Goal: Task Accomplishment & Management: Manage account settings

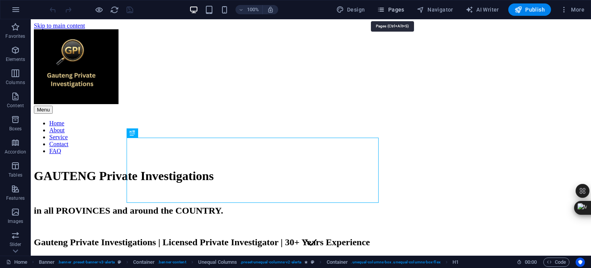
click at [400, 10] on span "Pages" at bounding box center [390, 10] width 27 height 8
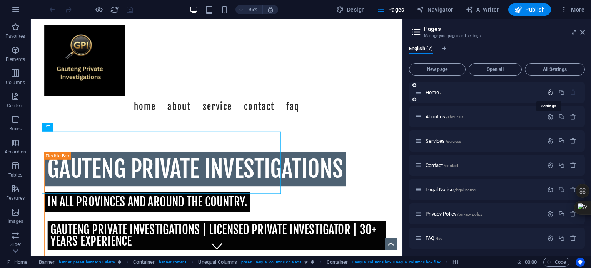
click at [549, 92] on icon "button" at bounding box center [550, 92] width 7 height 7
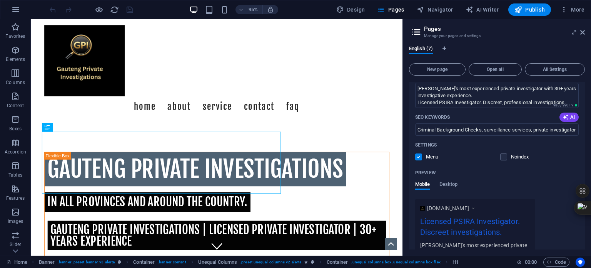
scroll to position [77, 0]
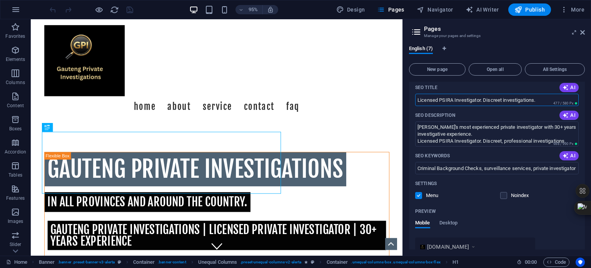
drag, startPoint x: 537, startPoint y: 98, endPoint x: 416, endPoint y: 98, distance: 121.2
click at [416, 98] on input "Licensed PSIRA Investigator. Discreet investigations." at bounding box center [497, 100] width 164 height 12
paste input "Private Investigator Gauteng | Licensed PSIRA Detective"
type input "Private Investigator Gauteng | Licensed PSIRA Detective"
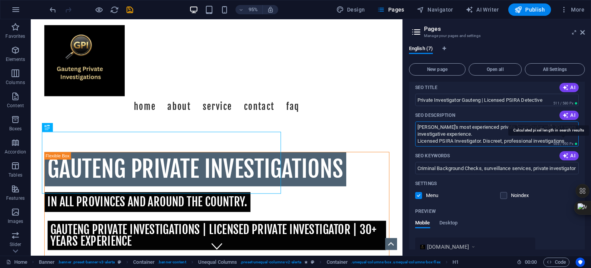
drag, startPoint x: 418, startPoint y: 125, endPoint x: 573, endPoint y: 141, distance: 156.0
click at [573, 141] on div "Gauteng's most experienced private investigator with 30+ years investigative ex…" at bounding box center [497, 133] width 164 height 25
paste textarea "Licensed PSIRA private investigator in Gauteng with 30+ years experience. Discr…"
type textarea "Licensed PSIRA private investigator in Gauteng with 30+ years experience. Discr…"
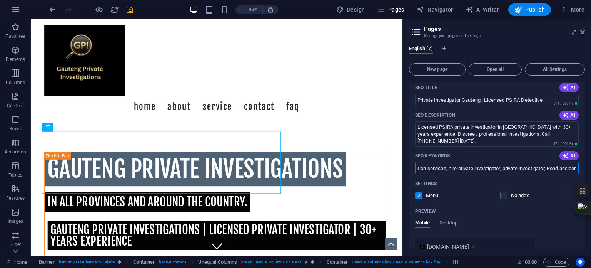
scroll to position [0, 389]
drag, startPoint x: 487, startPoint y: 168, endPoint x: 577, endPoint y: 166, distance: 90.1
click at [577, 166] on input "Criminal Background Checks, surveillance services, private investigator Gauteng…" at bounding box center [497, 168] width 164 height 12
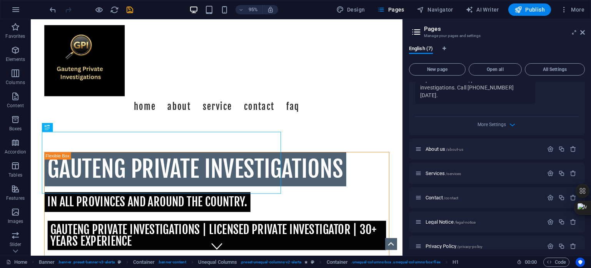
scroll to position [308, 0]
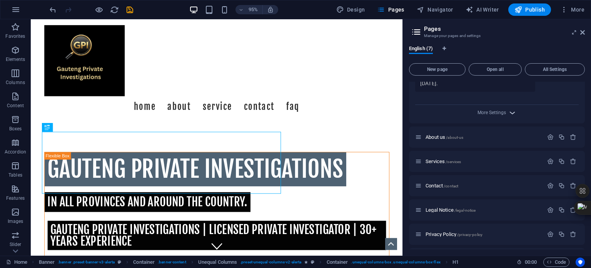
click at [512, 108] on icon "button" at bounding box center [512, 112] width 9 height 9
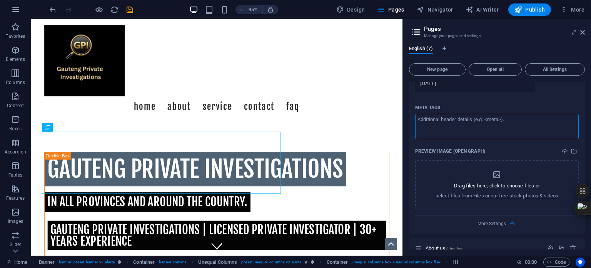
click at [449, 114] on textarea "Meta tags ​" at bounding box center [497, 126] width 164 height 25
paste textarea "<meta name="keywords" content="private investigator Gauteng, PSIRA licensed det…"
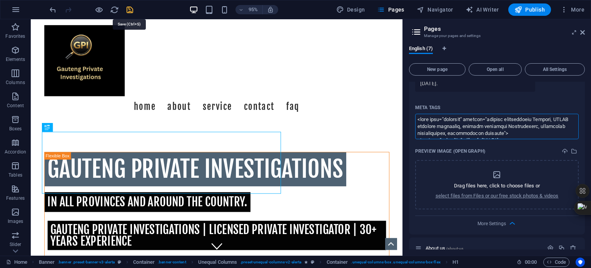
type textarea "<meta name="keywords" content="private investigator Gauteng, PSIRA licensed det…"
click at [130, 9] on body "Gauteng Private Investigations Home Favorites Elements Columns Content Boxes Ac…" at bounding box center [295, 134] width 591 height 268
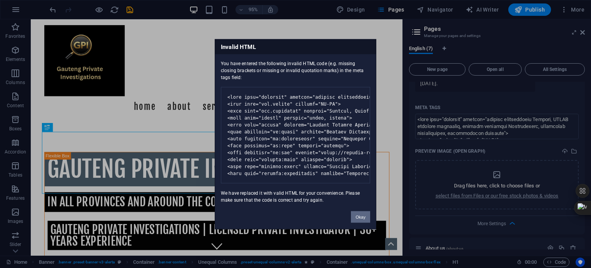
click at [360, 222] on button "Okay" at bounding box center [360, 217] width 19 height 12
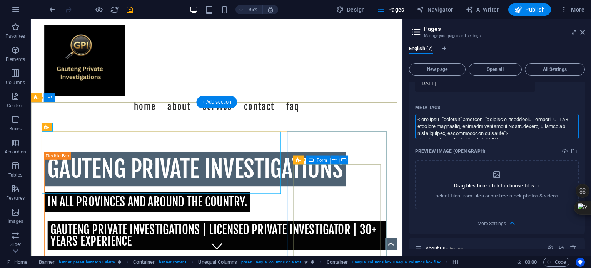
scroll to position [123, 0]
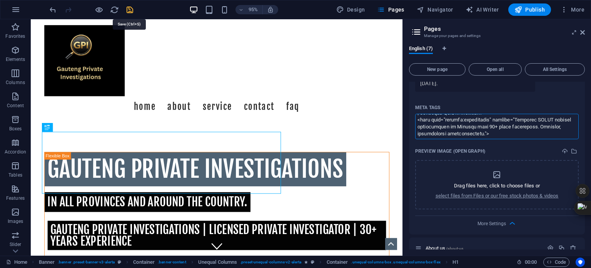
click at [131, 10] on body "Gauteng Private Investigations Home Favorites Elements Columns Content Boxes Ac…" at bounding box center [295, 134] width 591 height 268
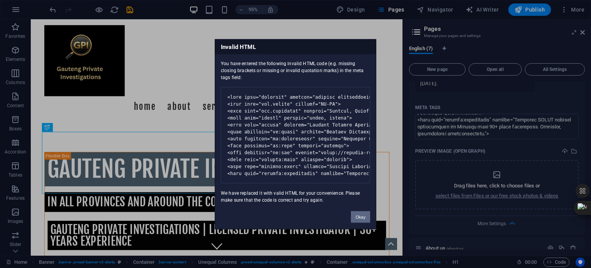
click at [360, 220] on button "Okay" at bounding box center [360, 217] width 19 height 12
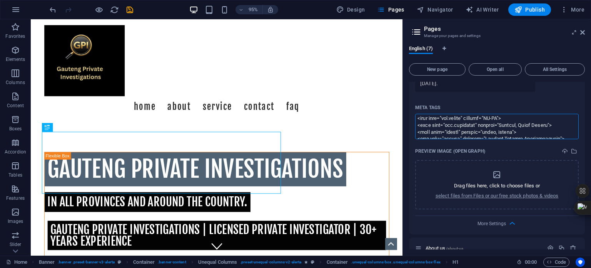
scroll to position [0, 0]
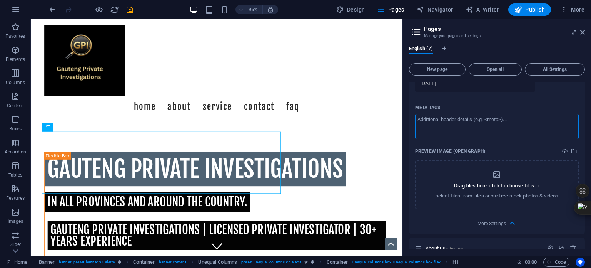
paste textarea "<meta name="keywords" content="private investigator Gauteng, PSIRA licensed det…"
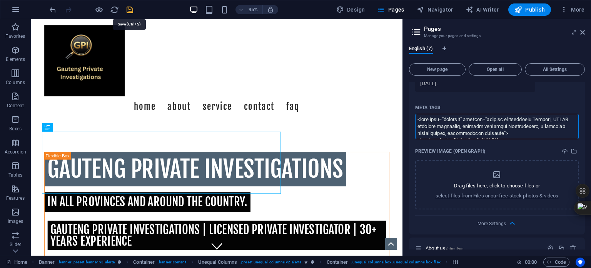
type textarea "<meta name="keywords" content="private investigator Gauteng, PSIRA licensed det…"
click at [129, 8] on body "Gauteng Private Investigations Home Favorites Elements Columns Content Boxes Ac…" at bounding box center [295, 134] width 591 height 268
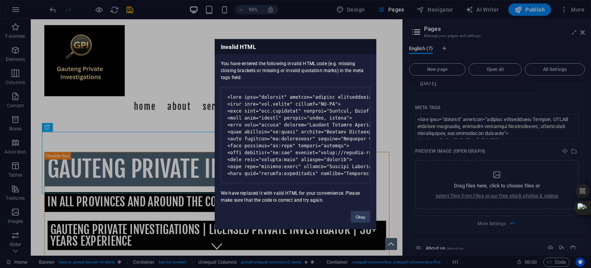
drag, startPoint x: 220, startPoint y: 40, endPoint x: 373, endPoint y: 181, distance: 207.6
click at [373, 181] on div "Invalid HTML You have entered the following invalid HTML code (e.g. missing clo…" at bounding box center [296, 134] width 162 height 190
copy div "Invalid HTML You have entered the following invalid HTML code (e.g. missing clo…"
click at [364, 222] on button "Okay" at bounding box center [360, 217] width 19 height 12
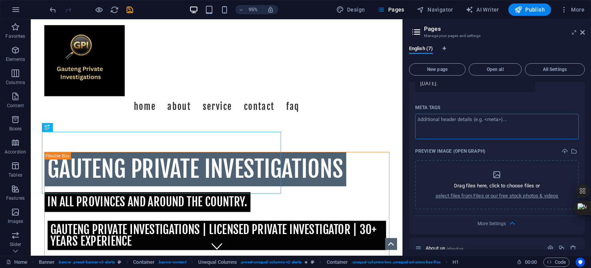
paste textarea "<meta name="keywords" content="private investigator Gauteng, PSIRA licensed det…"
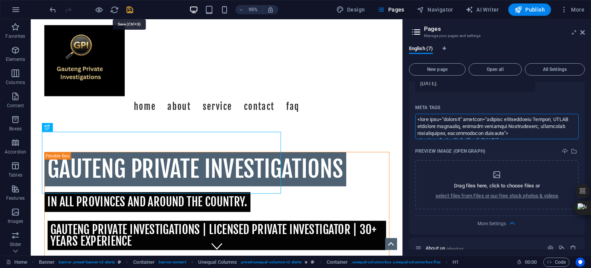
click at [130, 10] on body "Gauteng Private Investigations Home Favorites Elements Columns Content Boxes Ac…" at bounding box center [295, 134] width 591 height 268
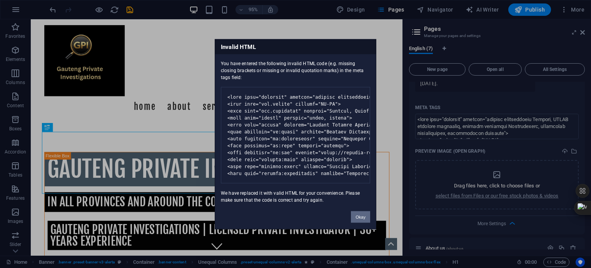
click at [360, 222] on button "Okay" at bounding box center [360, 217] width 19 height 12
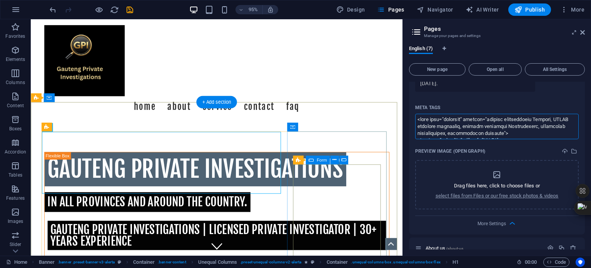
scroll to position [123, 0]
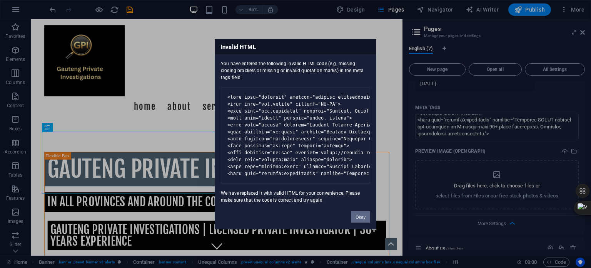
drag, startPoint x: 360, startPoint y: 222, endPoint x: 368, endPoint y: 197, distance: 25.7
click at [360, 222] on button "Okay" at bounding box center [360, 217] width 19 height 12
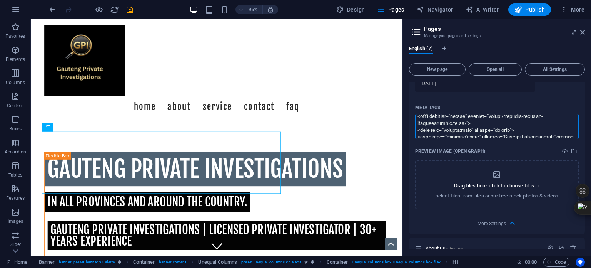
scroll to position [85, 0]
click at [562, 114] on textarea "Meta tags ​" at bounding box center [497, 126] width 164 height 25
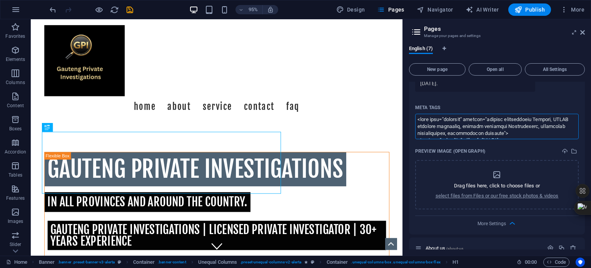
scroll to position [269, 0]
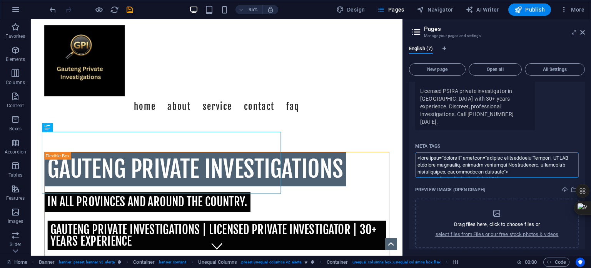
drag, startPoint x: 507, startPoint y: 163, endPoint x: 413, endPoint y: 150, distance: 94.4
click at [413, 150] on div "Name Home ​ URL SLUG / ​ SEO Title AI Private Investigator Gauteng | Licensed P…" at bounding box center [497, 52] width 176 height 439
drag, startPoint x: 530, startPoint y: 164, endPoint x: 545, endPoint y: 186, distance: 26.3
click at [545, 186] on div "Meta tags <meta name="geo.region" content="ZA-GP"> <meta name="geo.placename" c…" at bounding box center [497, 193] width 164 height 107
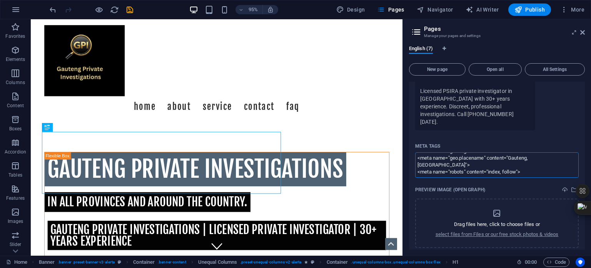
scroll to position [0, 0]
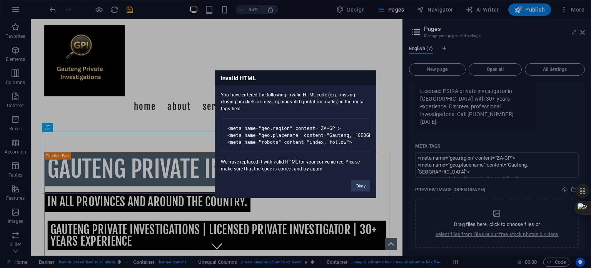
click at [129, 9] on body "Gauteng Private Investigations Home Favorites Elements Columns Content Boxes Ac…" at bounding box center [295, 134] width 591 height 268
drag, startPoint x: 365, startPoint y: 187, endPoint x: 353, endPoint y: 177, distance: 15.8
click at [365, 187] on button "Okay" at bounding box center [360, 185] width 19 height 12
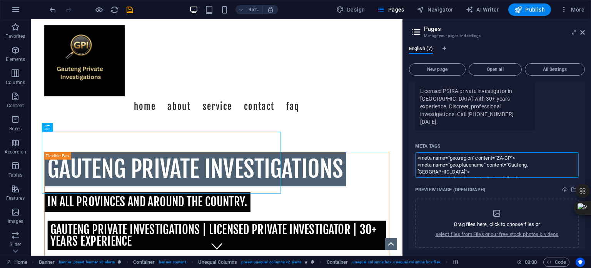
click at [418, 158] on textarea "<meta name="geo.region" content="ZA-GP"> <meta name="geo.placename" content="Ga…" at bounding box center [497, 164] width 164 height 25
drag, startPoint x: 418, startPoint y: 158, endPoint x: 543, endPoint y: 171, distance: 125.8
click at [543, 171] on div "Meta tags <meta name="geo.region" content="ZA-GP"> <meta name="geo.placename" c…" at bounding box center [497, 193] width 164 height 107
type textarea "<meta name="geo.region" content="ZA-GP">"
click at [130, 9] on icon "save" at bounding box center [129, 9] width 9 height 9
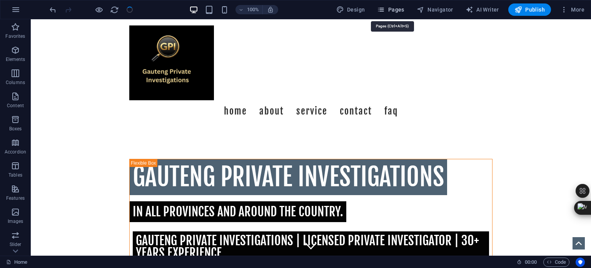
click at [402, 10] on span "Pages" at bounding box center [390, 10] width 27 height 8
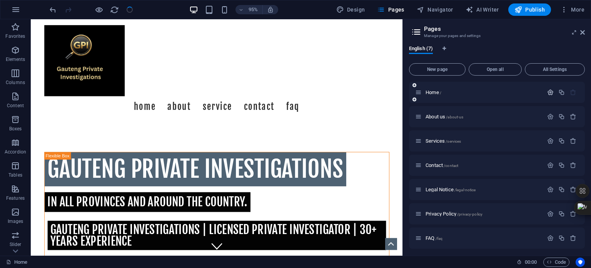
click at [549, 92] on icon "button" at bounding box center [550, 92] width 7 height 7
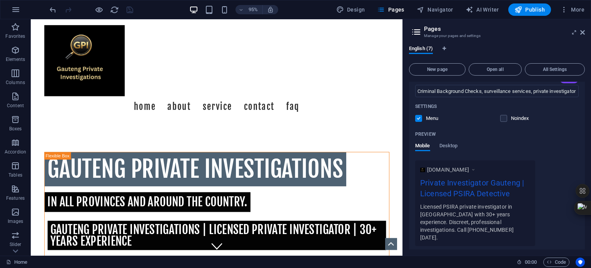
scroll to position [231, 0]
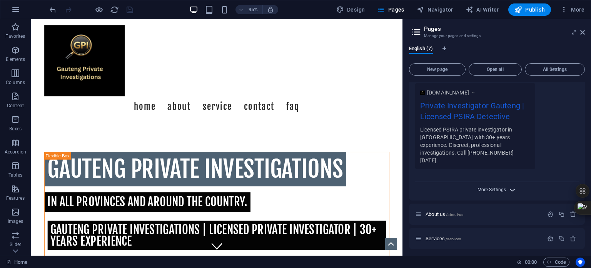
click at [503, 187] on span "More Settings" at bounding box center [492, 189] width 28 height 5
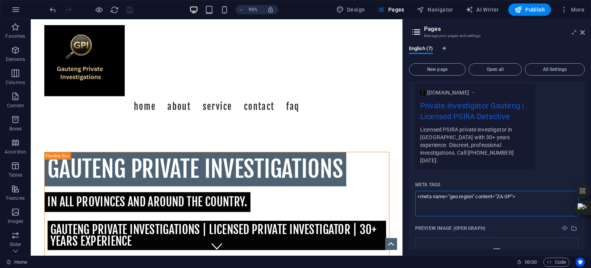
click at [524, 191] on textarea "<meta name="geo.region" content="ZA-GP">" at bounding box center [497, 203] width 164 height 25
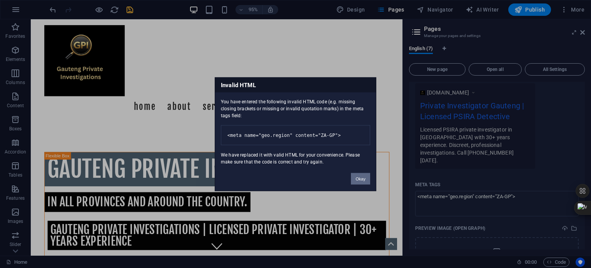
click at [357, 184] on button "Okay" at bounding box center [360, 178] width 19 height 12
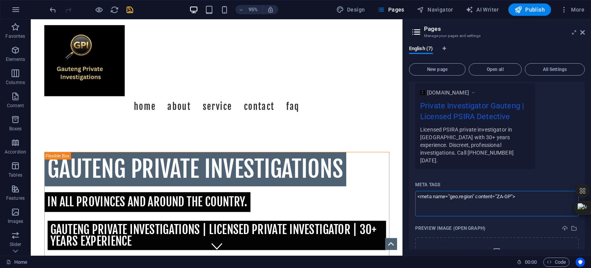
click at [521, 196] on textarea "<meta name="geo.region" content="ZA-GP">" at bounding box center [497, 203] width 164 height 25
paste textarea "<meta name="geo.placename" content="Gauteng, South Africa">"
type textarea "<meta name="geo.region" content="ZA-GP"> <meta name="geo.placename" content="Ga…"
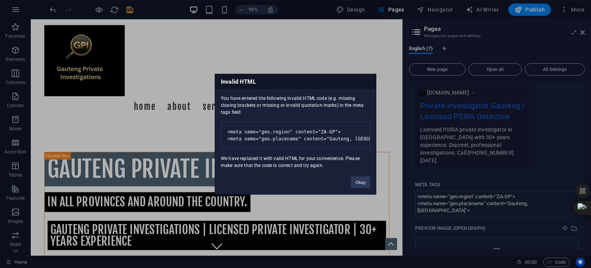
click at [131, 8] on body "Gauteng Private Investigations Home Favorites Elements Columns Content Boxes Ac…" at bounding box center [295, 134] width 591 height 268
click at [361, 187] on button "Okay" at bounding box center [360, 182] width 19 height 12
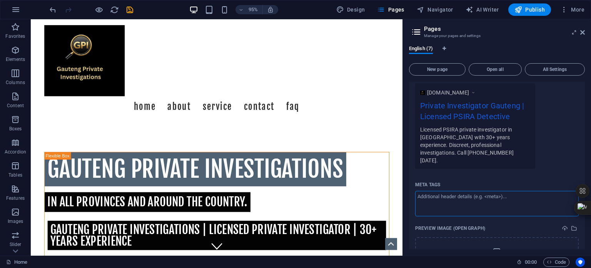
paste textarea "<meta name="geo.placename" content="Gauteng, South Africa">"
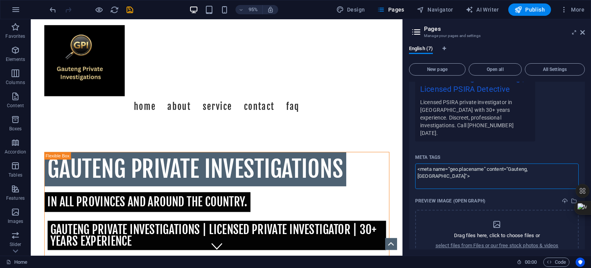
scroll to position [269, 0]
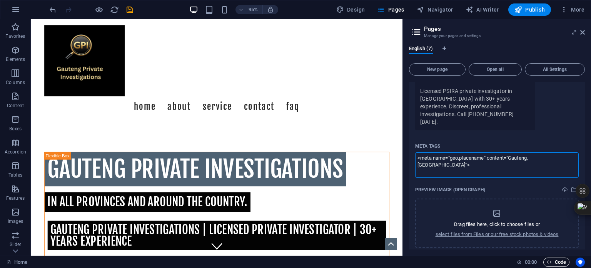
type textarea "<meta name="geo.placename" content="Gauteng, South Africa">"
click at [557, 261] on span "Code" at bounding box center [556, 261] width 19 height 9
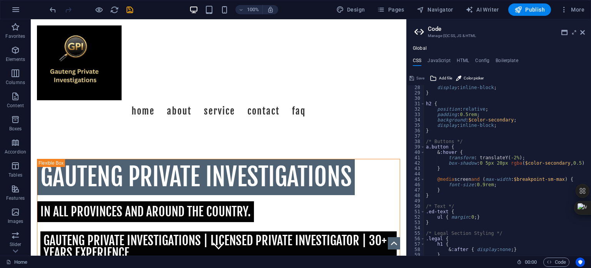
scroll to position [0, 0]
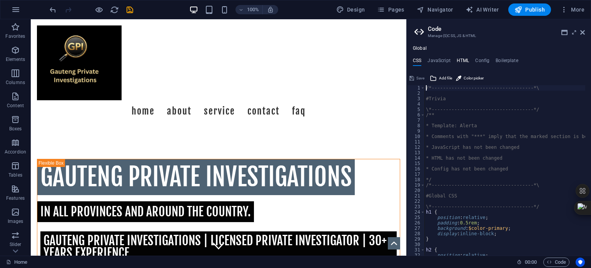
click at [460, 59] on h4 "HTML" at bounding box center [463, 62] width 13 height 8
type textarea "<link rel="canonical" href="[URL][DOMAIN_NAME]" />"
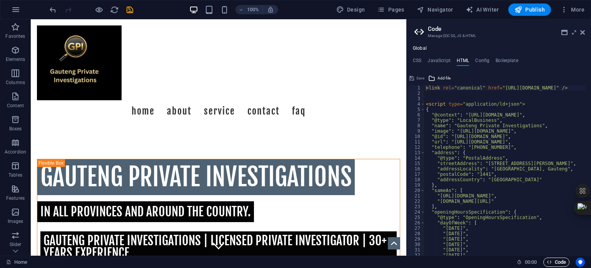
click at [559, 261] on span "Code" at bounding box center [556, 261] width 19 height 9
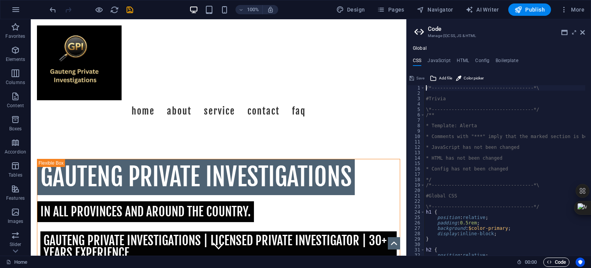
click at [551, 262] on icon "button" at bounding box center [549, 261] width 5 height 5
click at [390, 8] on span "Pages" at bounding box center [390, 10] width 27 height 8
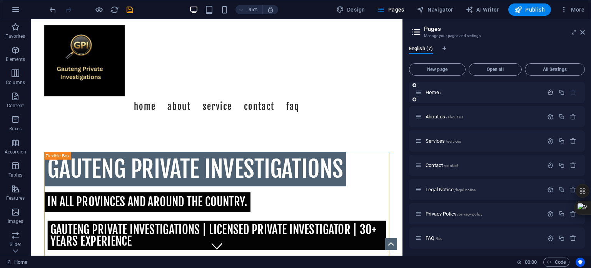
click at [549, 91] on icon "button" at bounding box center [550, 92] width 7 height 7
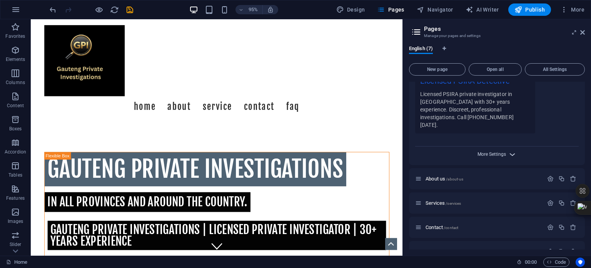
scroll to position [269, 0]
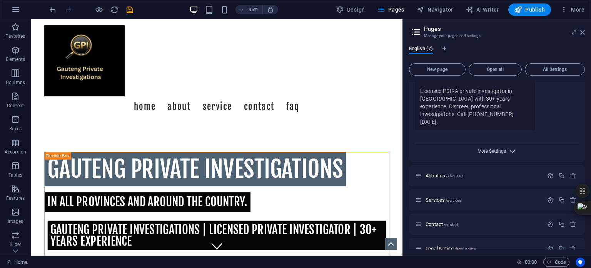
click at [491, 148] on span "More Settings" at bounding box center [492, 150] width 28 height 5
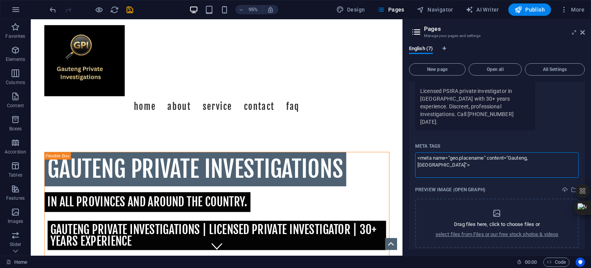
drag, startPoint x: 571, startPoint y: 151, endPoint x: 413, endPoint y: 151, distance: 158.6
click at [413, 151] on div "Name Home ​ URL SLUG / ​ SEO Title AI Private Investigator Gauteng | Licensed P…" at bounding box center [497, 52] width 176 height 439
paste textarea "keywords" content="private investigator Gauteng, PSIRA licensed detective, priv…"
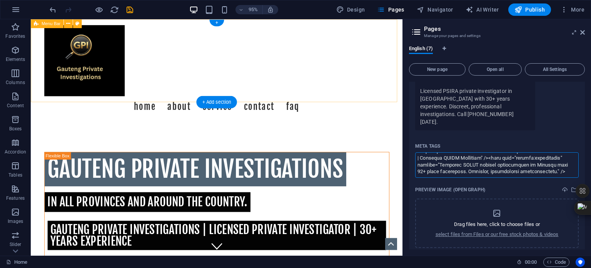
scroll to position [0, 0]
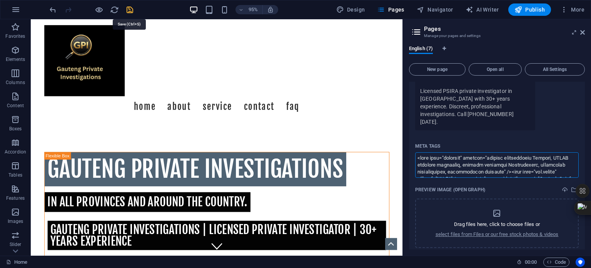
click at [129, 8] on body "Gauteng Private Investigations Home Favorites Elements Columns Content Boxes Ac…" at bounding box center [295, 134] width 591 height 268
type textarea "<meta name="keywords" content="private investigator Gauteng, PSIRA licensed det…"
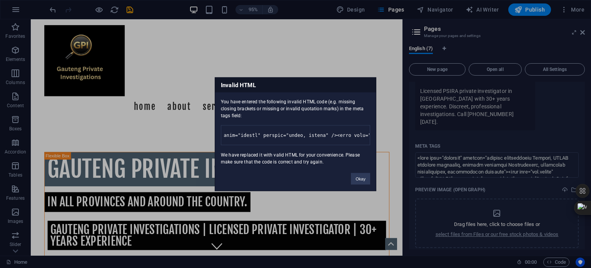
scroll to position [0, 839]
click at [360, 183] on button "Okay" at bounding box center [360, 178] width 19 height 12
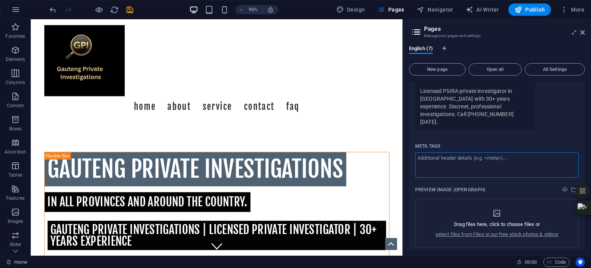
paste textarea "<meta name="geo.region" content="ZA-GP" /><meta name="geo.placename" content="G…"
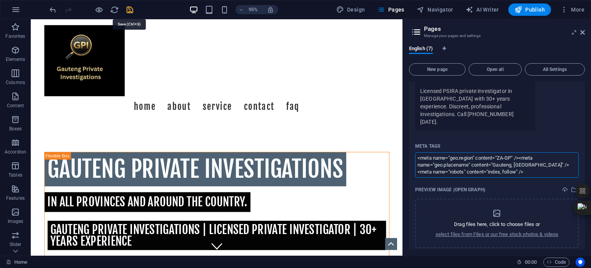
click at [130, 10] on body "Gauteng Private Investigations Home Favorites Elements Columns Content Boxes Ac…" at bounding box center [295, 134] width 591 height 268
type textarea "<meta name="geo.region" content="ZA-GP"><meta name="geo.placename" content="Gau…"
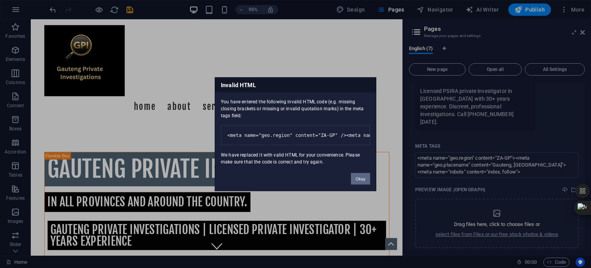
click at [360, 184] on button "Okay" at bounding box center [360, 178] width 19 height 12
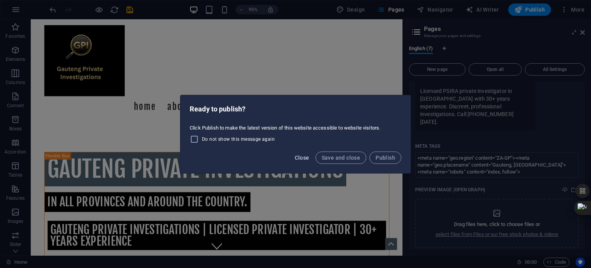
click at [305, 157] on span "Close" at bounding box center [302, 157] width 15 height 6
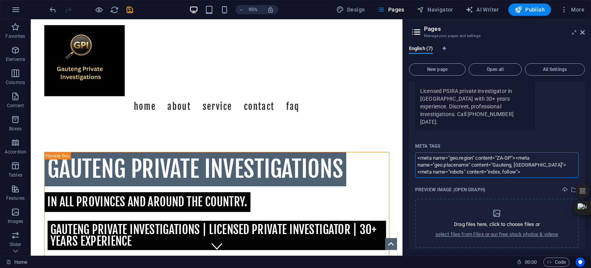
drag, startPoint x: 520, startPoint y: 164, endPoint x: 407, endPoint y: 146, distance: 114.7
click at [407, 146] on div "English (7) New page Open all All Settings Home / Name Home ​ URL SLUG / ​ SEO …" at bounding box center [497, 147] width 188 height 216
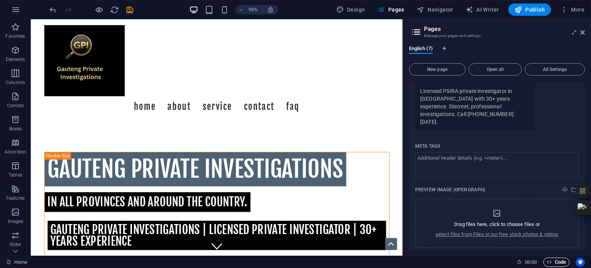
click at [558, 261] on span "Code" at bounding box center [556, 261] width 19 height 9
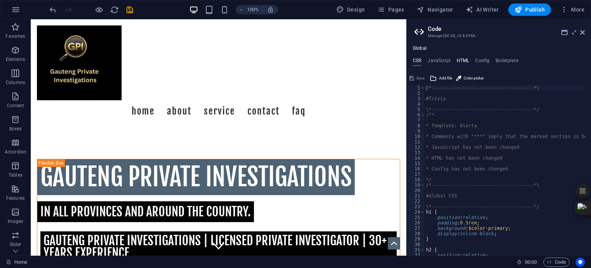
click at [463, 60] on h4 "HTML" at bounding box center [463, 62] width 13 height 8
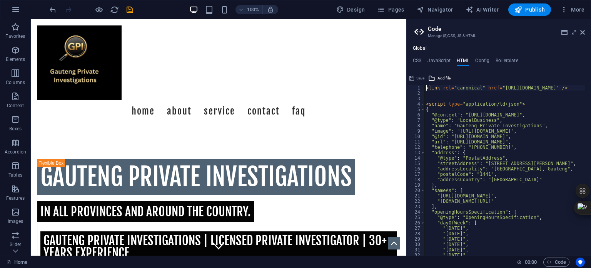
scroll to position [0, 0]
click at [429, 94] on div "< link rel = "canonical" href = "https://gauteng-private-investigations.co.za/"…" at bounding box center [573, 172] width 296 height 175
paste textarea "<link rel="canonical" href="[URL][DOMAIN_NAME]" />"
type textarea "<link rel="canonical" href="[URL][DOMAIN_NAME]" />"
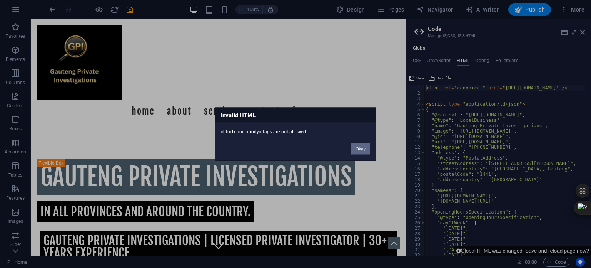
click at [361, 145] on button "Okay" at bounding box center [360, 148] width 19 height 12
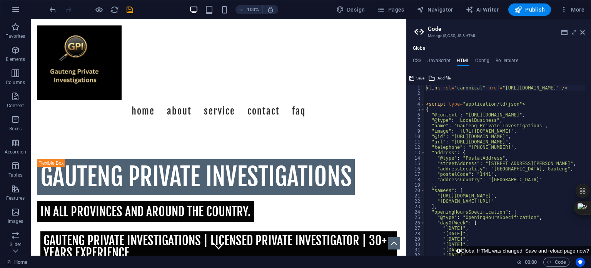
click at [431, 95] on div "< link rel = "canonical" href = "https://gauteng-private-investigations.co.za/"…" at bounding box center [573, 172] width 296 height 175
paste textarea "<meta property="twitter:description" content="Licensed PSIRA private investigat…"
type textarea "<meta property="twitter:description" content="Licensed PSIRA private investigat…"
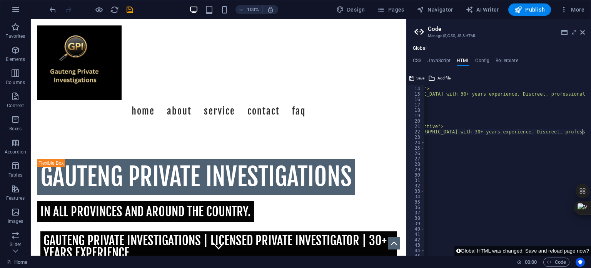
scroll to position [92, 0]
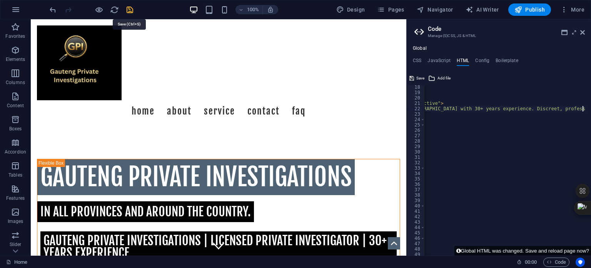
click at [128, 10] on icon "save" at bounding box center [129, 9] width 9 height 9
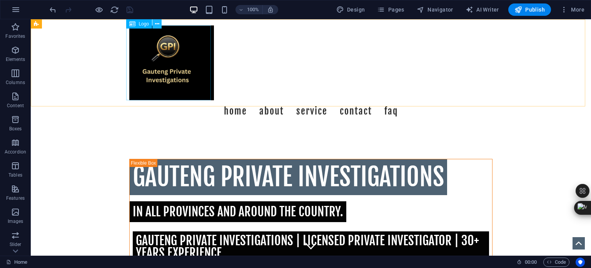
click at [156, 23] on icon at bounding box center [157, 24] width 4 height 8
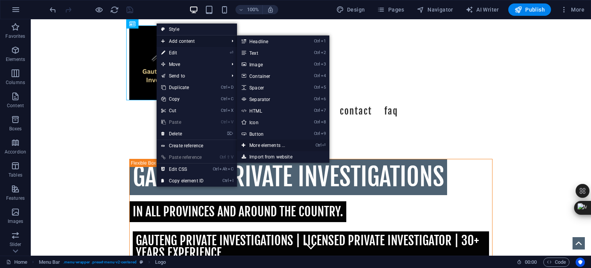
click at [265, 143] on link "Ctrl ⏎ More elements ..." at bounding box center [269, 145] width 64 height 12
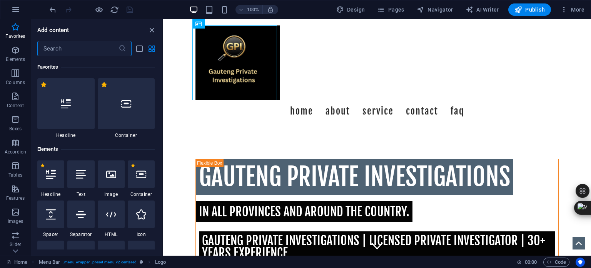
scroll to position [0, 0]
click at [15, 212] on icon "button" at bounding box center [15, 211] width 9 height 9
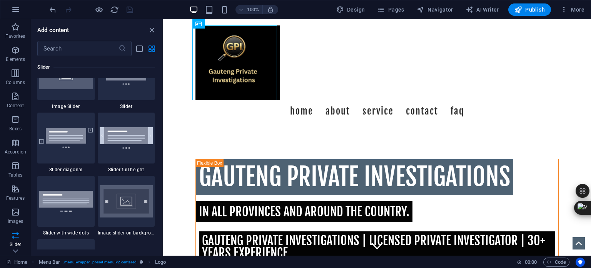
scroll to position [4403, 0]
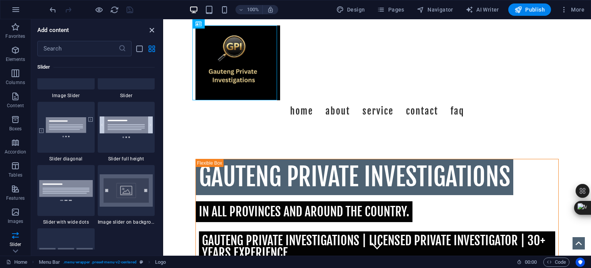
click at [153, 31] on icon "close panel" at bounding box center [151, 30] width 9 height 9
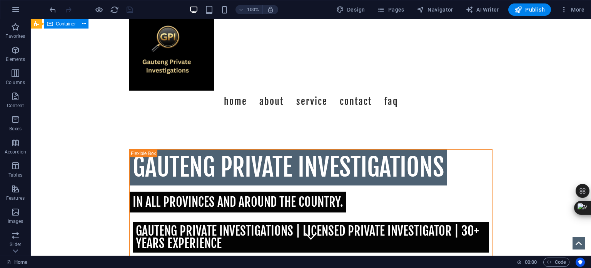
scroll to position [0, 0]
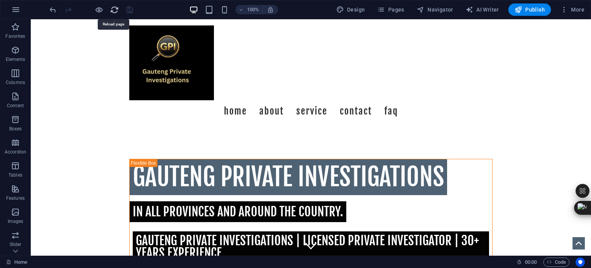
click at [112, 9] on icon "reload" at bounding box center [114, 9] width 9 height 9
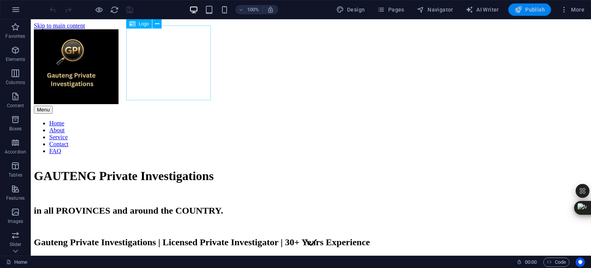
click at [524, 7] on span "Publish" at bounding box center [530, 10] width 30 height 8
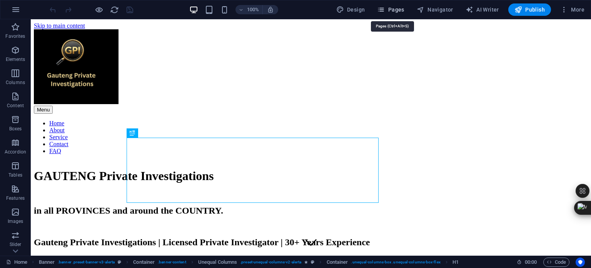
click at [400, 10] on span "Pages" at bounding box center [390, 10] width 27 height 8
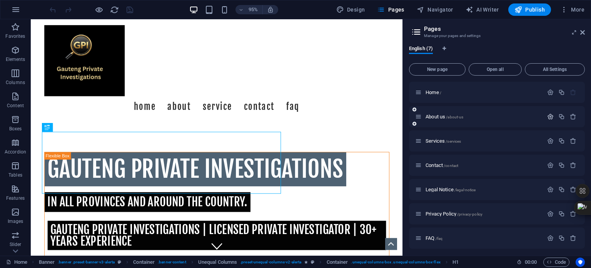
click at [550, 116] on icon "button" at bounding box center [550, 116] width 7 height 7
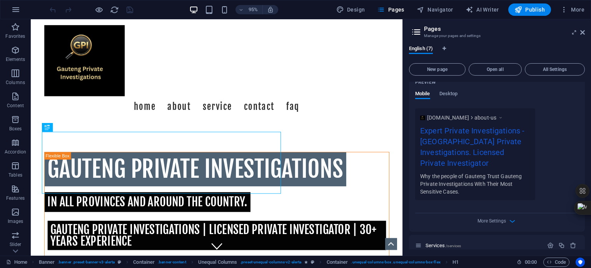
scroll to position [231, 0]
click at [492, 217] on span "More Settings" at bounding box center [492, 219] width 28 height 5
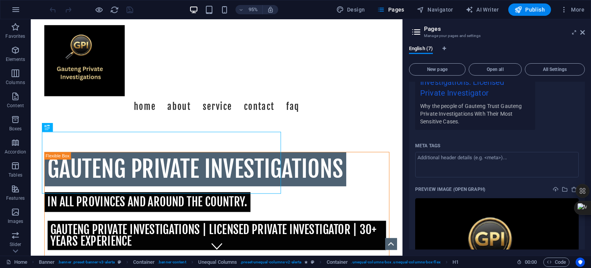
scroll to position [308, 0]
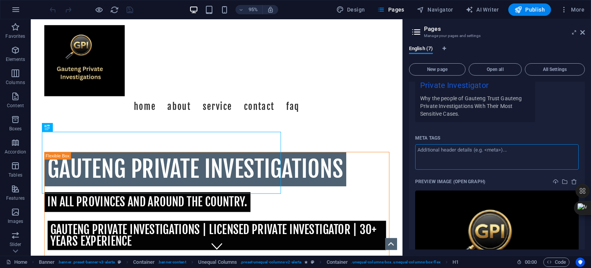
click at [417, 144] on textarea "Meta tags ​" at bounding box center [497, 156] width 164 height 25
paste textarea "<meta charset="UTF-8"> <meta name="viewport" content="width=device-width, initi…"
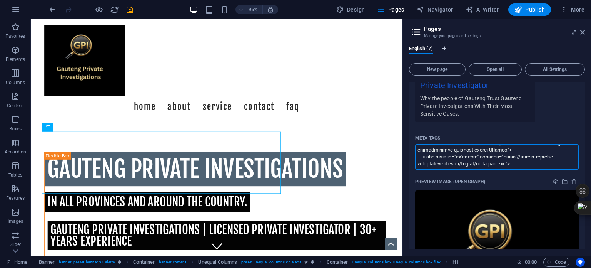
scroll to position [0, 0]
click at [130, 9] on body "Gauteng Private Investigations Home Favorites Elements Columns Content Boxes Ac…" at bounding box center [295, 134] width 591 height 268
type textarea "<meta charset="UTF-8"> <meta name="viewport" content="width=device-width, initi…"
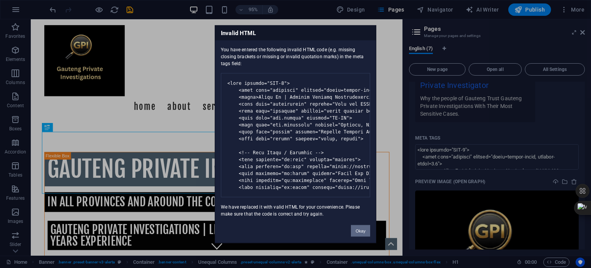
click at [361, 234] on button "Okay" at bounding box center [360, 230] width 19 height 12
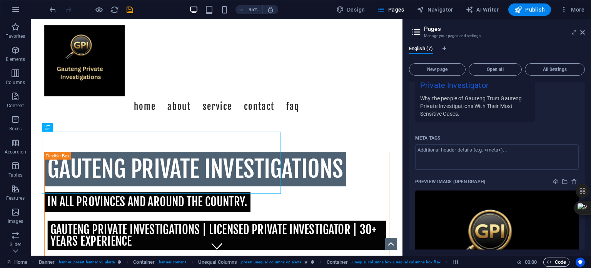
click at [557, 261] on span "Code" at bounding box center [556, 261] width 19 height 9
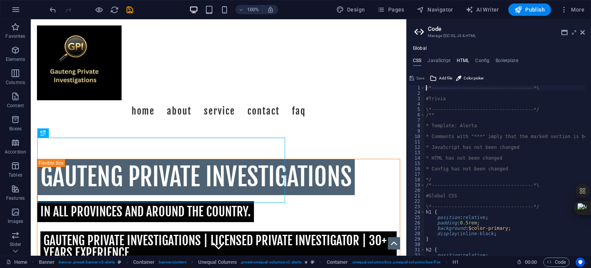
click at [465, 60] on h4 "HTML" at bounding box center [463, 62] width 13 height 8
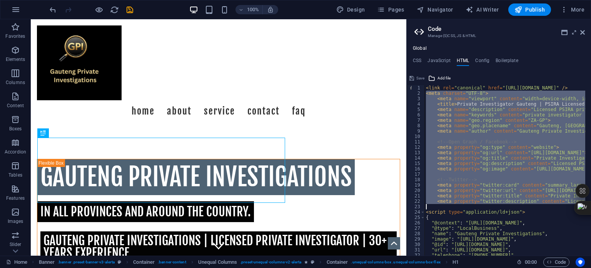
drag, startPoint x: 426, startPoint y: 94, endPoint x: 525, endPoint y: 205, distance: 149.4
paste textarea "og:image" content="https://gauteng-private-investigations.co.za/images/about-te…"
type textarea "<meta property="og:image" content="https://gauteng-private-investigations.co.za…"
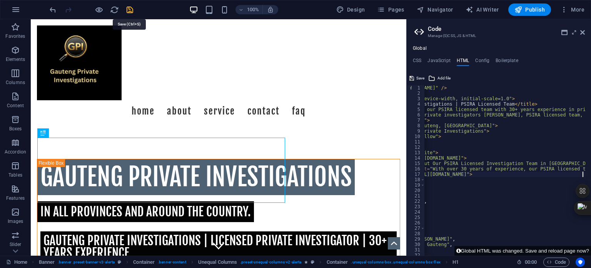
click at [129, 9] on icon "save" at bounding box center [129, 9] width 9 height 9
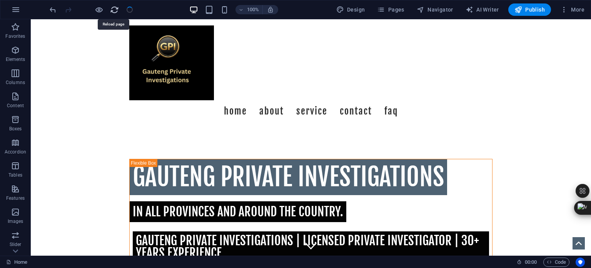
click at [116, 7] on icon "reload" at bounding box center [114, 9] width 9 height 9
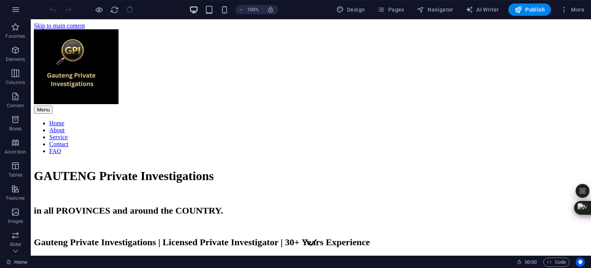
scroll to position [0, 0]
click at [395, 10] on span "Pages" at bounding box center [390, 10] width 27 height 8
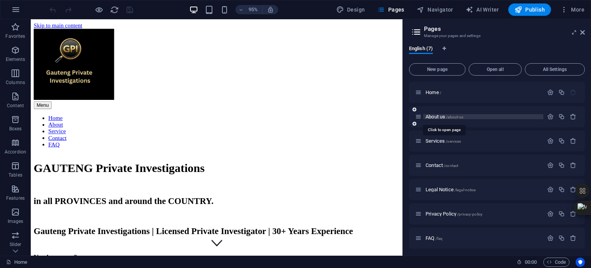
click at [432, 116] on span "About us /about-us" at bounding box center [445, 117] width 38 height 6
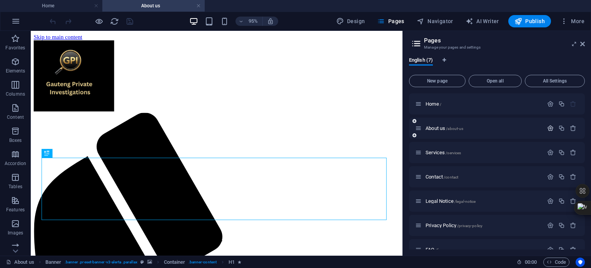
click at [548, 127] on icon "button" at bounding box center [550, 128] width 7 height 7
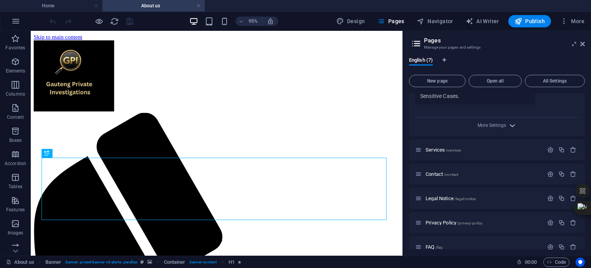
click at [511, 121] on icon "button" at bounding box center [512, 125] width 9 height 9
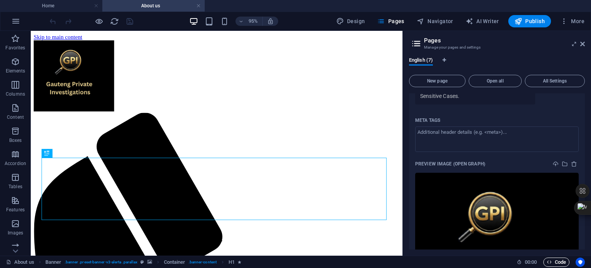
click at [554, 261] on span "Code" at bounding box center [556, 261] width 19 height 9
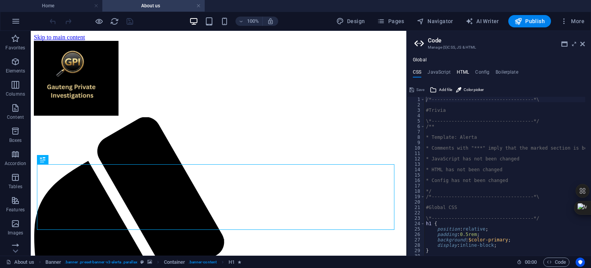
click at [462, 70] on h4 "HTML" at bounding box center [463, 73] width 13 height 8
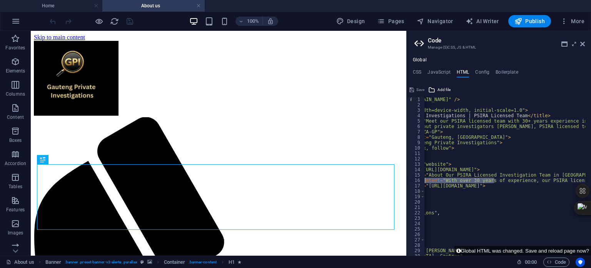
scroll to position [0, 0]
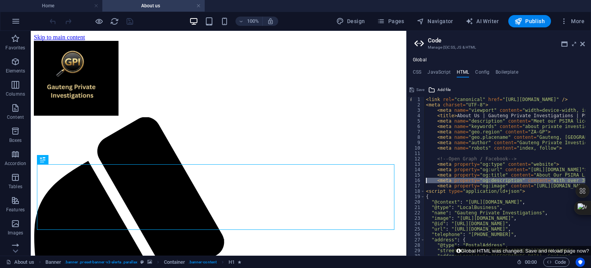
drag, startPoint x: 483, startPoint y: 182, endPoint x: 410, endPoint y: 179, distance: 72.8
click at [410, 179] on div "<meta property="og:image" content="https://gauteng-private-investigations.co.za…" at bounding box center [499, 176] width 184 height 159
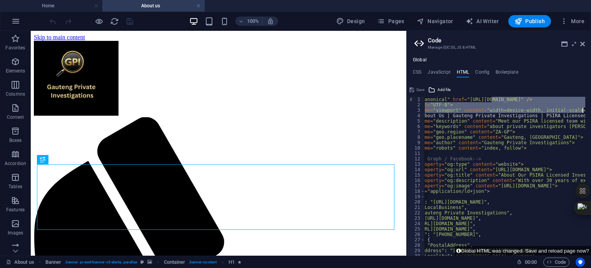
scroll to position [0, 35]
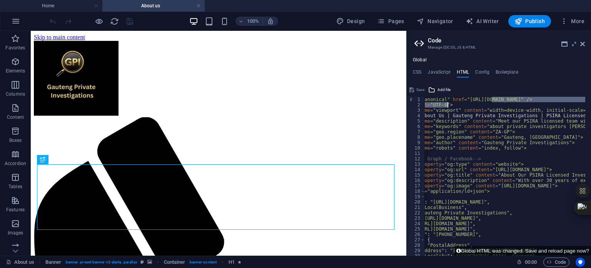
drag, startPoint x: 527, startPoint y: 100, endPoint x: 467, endPoint y: 106, distance: 60.4
type textarea "<link rel="canonical" href="https://gauteng-private-investigations.co.za/" /> <…"
click at [515, 251] on button "Global HTML was changed. Save and reload page now?" at bounding box center [523, 251] width 137 height 10
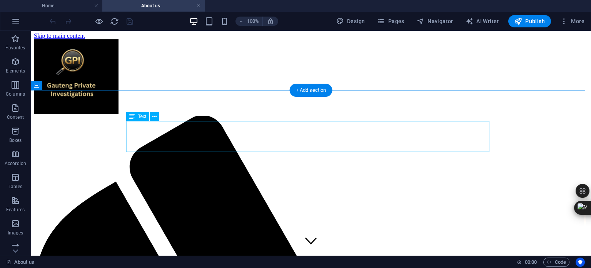
scroll to position [0, 0]
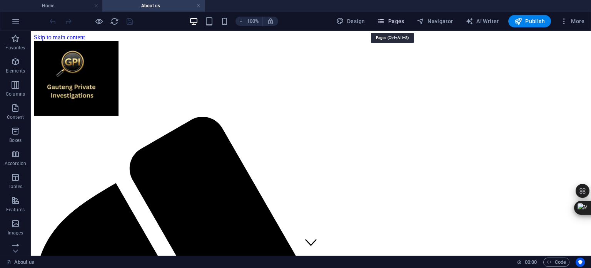
click at [395, 21] on span "Pages" at bounding box center [390, 21] width 27 height 8
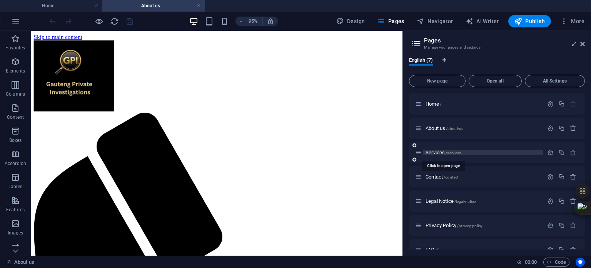
click at [437, 151] on span "Services /services" at bounding box center [443, 152] width 35 height 6
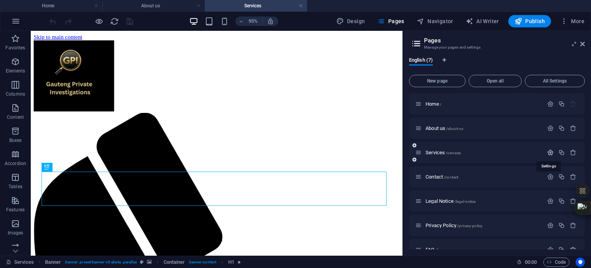
click at [549, 152] on icon "button" at bounding box center [550, 152] width 7 height 7
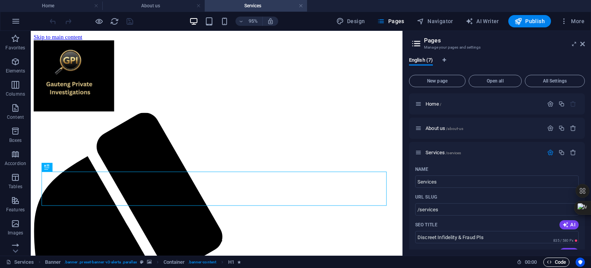
click at [557, 261] on span "Code" at bounding box center [556, 261] width 19 height 9
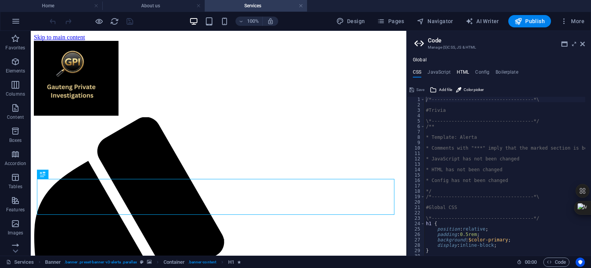
click at [465, 69] on h4 "HTML" at bounding box center [463, 73] width 13 height 8
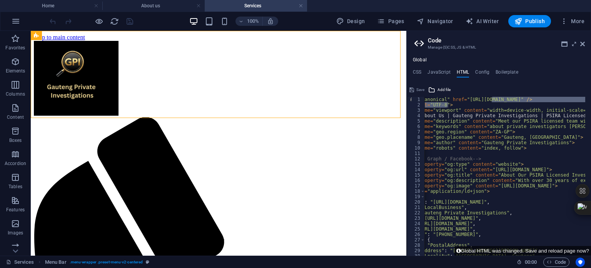
click at [546, 75] on ul "CSS JavaScript HTML Config Boilerplate" at bounding box center [499, 73] width 184 height 8
click at [403, 21] on span "Pages" at bounding box center [390, 21] width 27 height 8
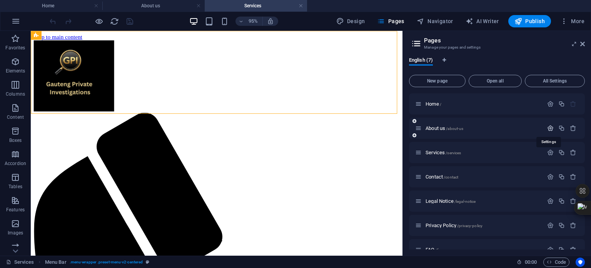
click at [549, 127] on icon "button" at bounding box center [550, 128] width 7 height 7
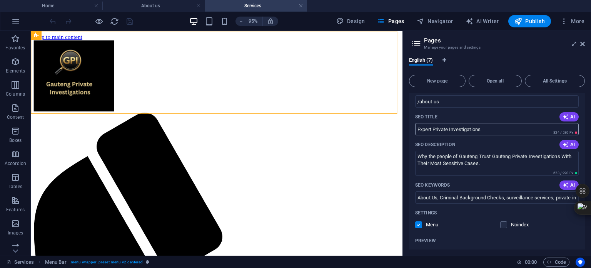
scroll to position [77, 0]
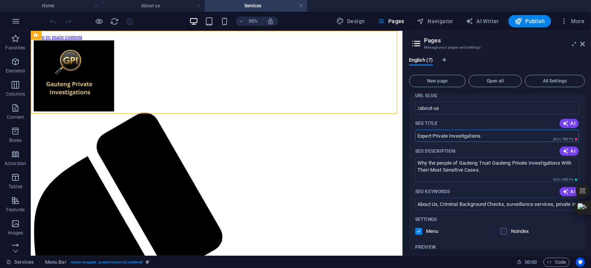
drag, startPoint x: 497, startPoint y: 135, endPoint x: 417, endPoint y: 140, distance: 80.2
click at [418, 140] on input "Expert Private Investigations" at bounding box center [497, 135] width 164 height 12
paste input "About Us | Gauteng Private Investigations | PSIRA Licensed Team"
type input "About Us | Gauteng Private Investigations | PSIRA Licensed Team"
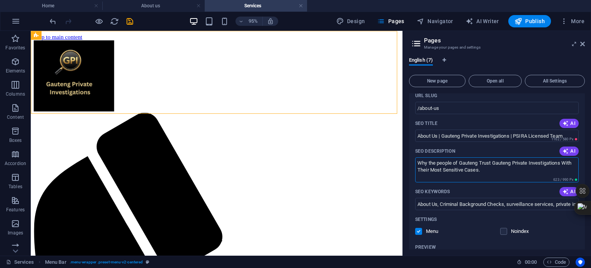
drag, startPoint x: 418, startPoint y: 162, endPoint x: 493, endPoint y: 175, distance: 76.1
click at [493, 175] on textarea "Why the people of Gauteng Trust Gauteng Private Investigations With Their Most …" at bounding box center [497, 169] width 164 height 25
paste textarea "Meet our PSIRA licensed team with 30+ years experience in private investigation…"
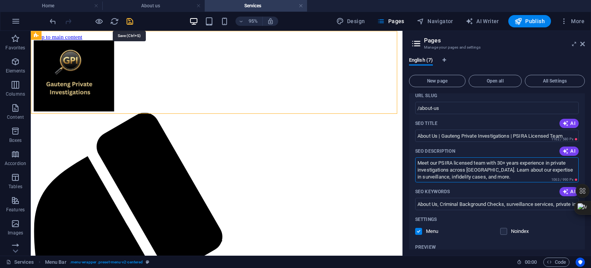
type textarea "Meet our PSIRA licensed team with 30+ years experience in private investigation…"
click at [131, 21] on icon "save" at bounding box center [129, 21] width 9 height 9
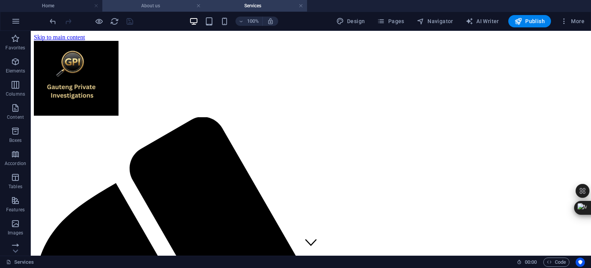
click at [153, 5] on h4 "About us" at bounding box center [153, 6] width 102 height 8
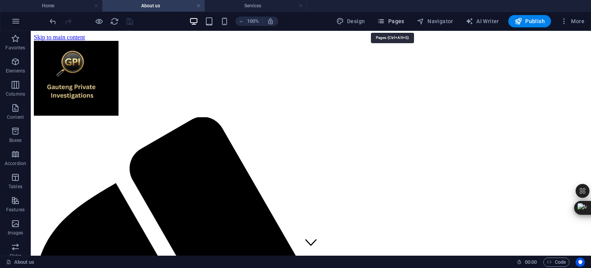
click at [396, 19] on span "Pages" at bounding box center [390, 21] width 27 height 8
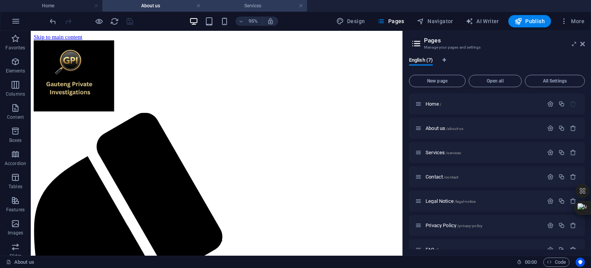
click at [274, 6] on h4 "Services" at bounding box center [256, 6] width 102 height 8
click at [549, 151] on icon "button" at bounding box center [550, 152] width 7 height 7
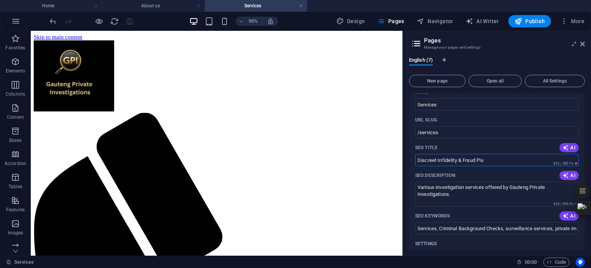
drag, startPoint x: 512, startPoint y: 157, endPoint x: 412, endPoint y: 158, distance: 99.7
click at [412, 158] on div "Name Services ​ URL SLUG /services ​ SEO Title AI Discreet Infidelity & Fraud P…" at bounding box center [497, 249] width 176 height 327
drag, startPoint x: 495, startPoint y: 162, endPoint x: 417, endPoint y: 158, distance: 78.2
click at [417, 158] on input "Discreet Infidelity & Fraud PIs" at bounding box center [497, 160] width 164 height 12
paste input "Private Investigation Services Gauteng | PSIRA Licensed Investigator"
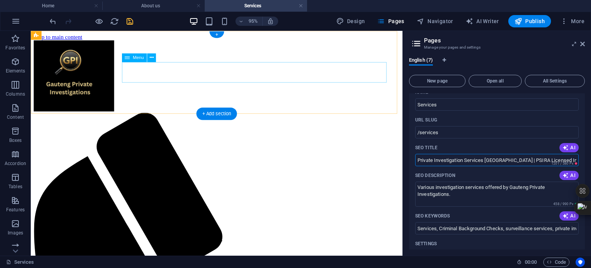
scroll to position [0, 0]
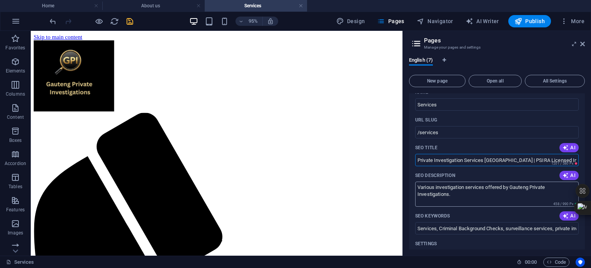
type input "Private Investigation Services Gauteng | PSIRA Licensed Investigators"
drag, startPoint x: 417, startPoint y: 186, endPoint x: 459, endPoint y: 203, distance: 45.2
click at [459, 203] on textarea "Various investigation services offered by Gauteng Private Investigations." at bounding box center [497, 193] width 164 height 25
drag, startPoint x: 455, startPoint y: 195, endPoint x: 416, endPoint y: 185, distance: 40.5
click at [416, 185] on textarea "Various investigation services offered by Gauteng Private Investigations." at bounding box center [497, 193] width 164 height 25
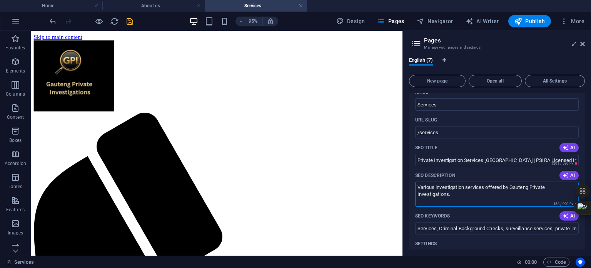
paste textarea "Professional PSIRA licensed private investigation services in Gauteng. Speciali…"
type textarea "Professional PSIRA licensed private investigation services in Gauteng. Speciali…"
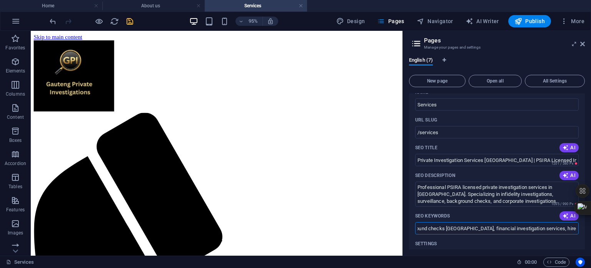
scroll to position [0, 411]
drag, startPoint x: 417, startPoint y: 227, endPoint x: 579, endPoint y: 231, distance: 161.3
click at [579, 231] on div "Name Services ​ URL SLUG /services ​ SEO Title AI Private Investigation Service…" at bounding box center [497, 265] width 176 height 358
paste input "private investigator services Gauteng, infidelity investigations, surveillance …"
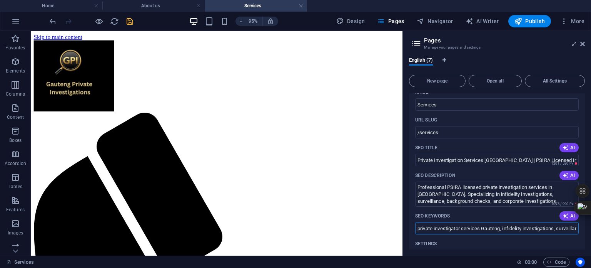
drag, startPoint x: 460, startPoint y: 227, endPoint x: 403, endPoint y: 226, distance: 57.0
click at [403, 226] on aside "Pages Manage your pages and settings English (7) New page Open all All Settings…" at bounding box center [497, 143] width 189 height 224
click at [548, 226] on input "private investigator services Gauteng, infidelity investigations, surveillance …" at bounding box center [497, 228] width 164 height 12
type input "private investigations, private investigator services Gauteng, infidelity inves…"
click at [128, 21] on icon "save" at bounding box center [129, 21] width 9 height 9
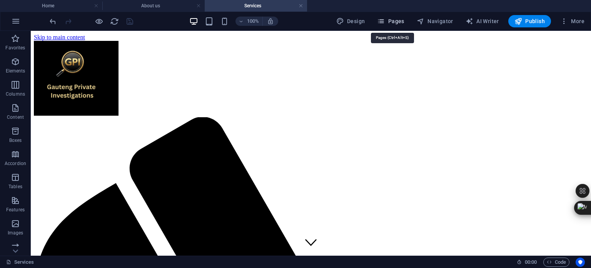
click at [392, 22] on span "Pages" at bounding box center [390, 21] width 27 height 8
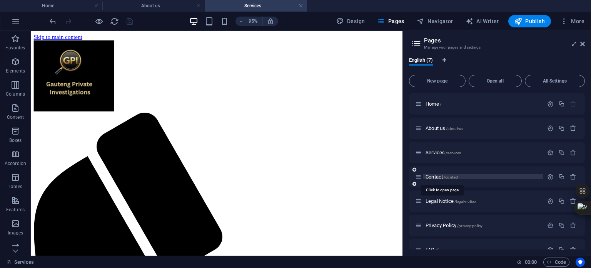
click at [436, 176] on span "Contact /contact" at bounding box center [442, 177] width 33 height 6
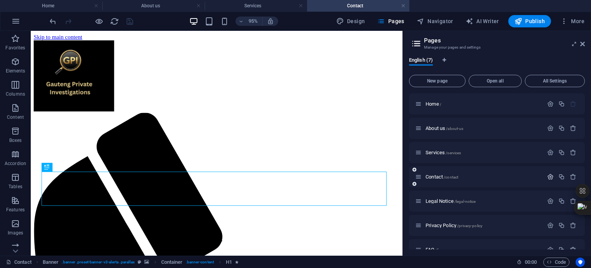
click at [549, 177] on icon "button" at bounding box center [550, 176] width 7 height 7
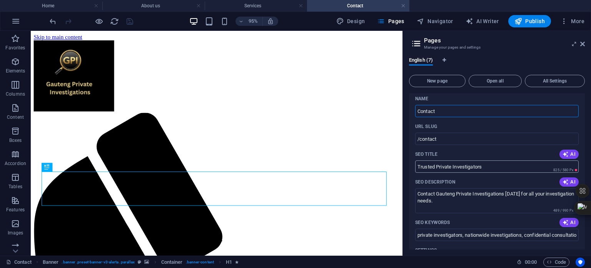
scroll to position [115, 0]
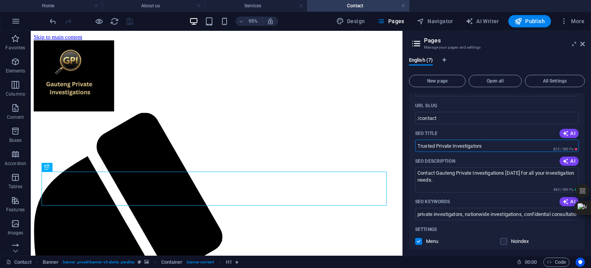
drag, startPoint x: 417, startPoint y: 145, endPoint x: 488, endPoint y: 147, distance: 71.2
click at [488, 147] on input "Trusted Private Investigators" at bounding box center [497, 145] width 164 height 12
paste input "Contact Private Investigators Gauteng | PSIRA Licensed | 082 890 9516"
type input "Contact Private Investigators Gauteng | PSIRA Licensed | 082 890 9516"
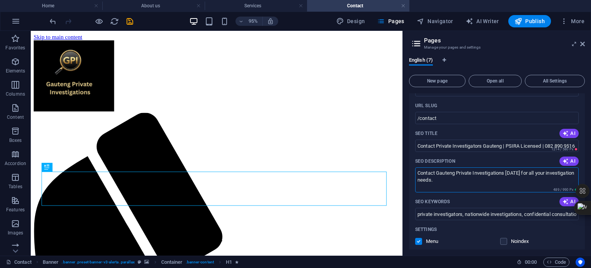
drag, startPoint x: 418, startPoint y: 172, endPoint x: 475, endPoint y: 184, distance: 58.1
click at [475, 184] on textarea "Contact Gauteng Private Investigations today for all your investigation needs." at bounding box center [497, 179] width 164 height 25
drag, startPoint x: 417, startPoint y: 172, endPoint x: 473, endPoint y: 183, distance: 57.2
click at [473, 183] on textarea "Contact Gauteng Private Investigations today for all your investigation needs." at bounding box center [497, 179] width 164 height 25
paste textarea "our PSIRA licensed private investigators in Gauteng for confidential consultati…"
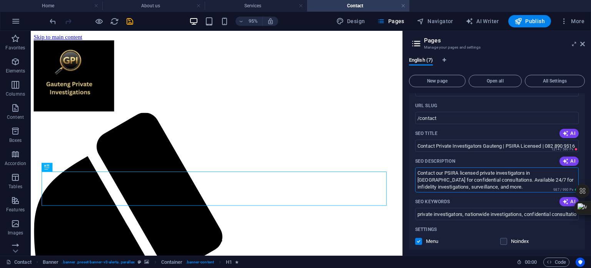
type textarea "Contact our PSIRA licensed private investigators in Gauteng for confidential co…"
drag, startPoint x: 466, startPoint y: 213, endPoint x: 587, endPoint y: 215, distance: 120.5
click at [587, 215] on div "English (7) New page Open all All Settings Home / About us /about-us Services /…" at bounding box center [497, 153] width 188 height 204
click at [522, 213] on input "private investigators, nationwide investigations, confidential consultation, ex…" at bounding box center [497, 213] width 164 height 12
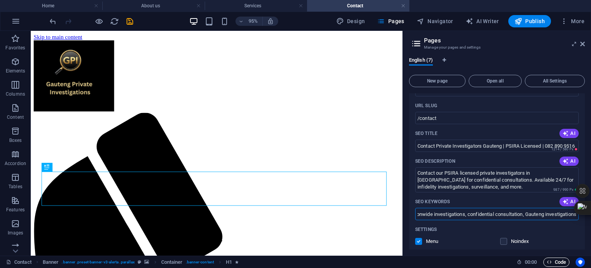
scroll to position [0, 62]
drag, startPoint x: 544, startPoint y: 213, endPoint x: 591, endPoint y: 217, distance: 47.1
click at [591, 217] on body "Gauteng Private Investigations Home About us Services Contact Favorites Element…" at bounding box center [295, 134] width 591 height 268
click at [560, 212] on input "private investigators, nationwide investigations, confidential consultation, Ga…" at bounding box center [497, 213] width 164 height 12
click at [419, 213] on input "private investigators, nationwide investigations, confidential consultation, Ga…" at bounding box center [497, 213] width 164 height 12
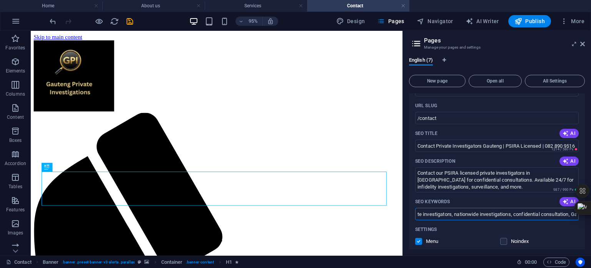
scroll to position [0, 0]
click at [463, 213] on input "private investigators, nationwide investigations, confidential consultation, Ga…" at bounding box center [497, 213] width 164 height 12
click at [417, 214] on input "private investigations, nationwide investigations, confidential consultation, G…" at bounding box center [497, 213] width 164 height 12
paste input "contact private investigator Gauteng, private detective Johannesburg, PSIRA inv…"
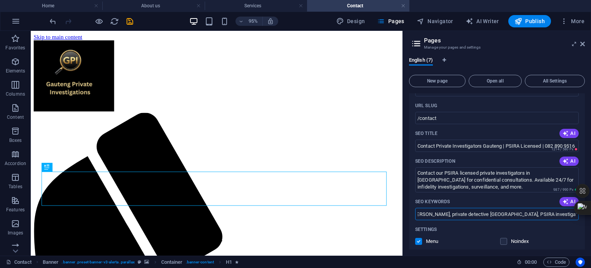
click at [527, 212] on input "contact private investigator Gauteng, private detective Johannesburg, PSIRA inv…" at bounding box center [497, 213] width 164 height 12
click at [517, 214] on input "contact private investigator Gauteng, private detective Johannesburg, PSIRA inv…" at bounding box center [497, 213] width 164 height 12
type input "contact private investigator Gauteng, private detective Johannesburg, PSIRA inv…"
click at [129, 20] on icon "save" at bounding box center [129, 21] width 9 height 9
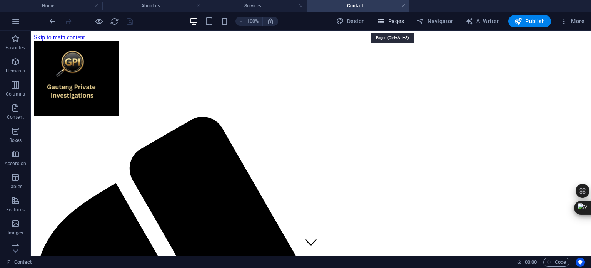
click at [395, 22] on span "Pages" at bounding box center [390, 21] width 27 height 8
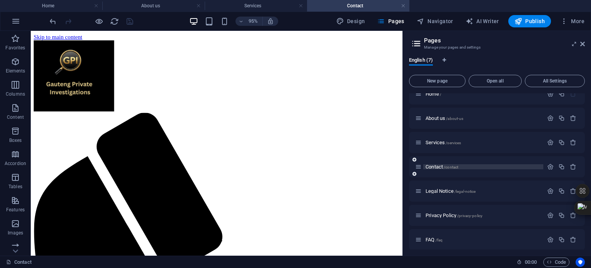
scroll to position [13, 0]
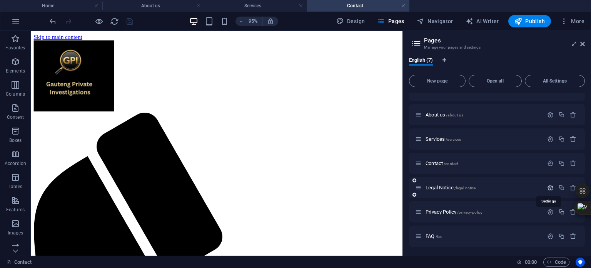
click at [549, 187] on icon "button" at bounding box center [550, 187] width 7 height 7
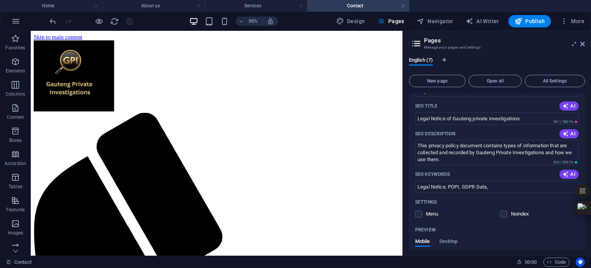
scroll to position [167, 0]
drag, startPoint x: 418, startPoint y: 117, endPoint x: 529, endPoint y: 114, distance: 111.7
click at [529, 114] on input "Legal Notice of Gauteng private investigations" at bounding box center [497, 118] width 164 height 12
paste input "| Gauteng Private Investigations | PSIRA Licensed"
type input "Legal Notice | Gauteng Private Investigations | PSIRA Licensed"
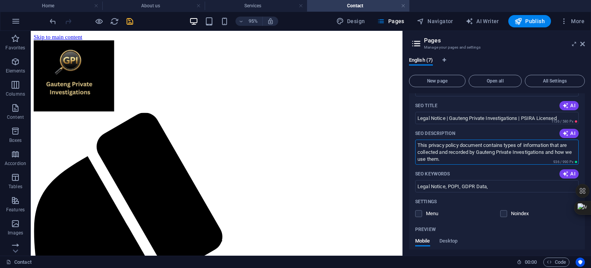
drag, startPoint x: 418, startPoint y: 145, endPoint x: 456, endPoint y: 158, distance: 40.7
click at [456, 158] on textarea "This privacy policy document contains types of information that are collected a…" at bounding box center [497, 151] width 164 height 25
drag, startPoint x: 417, startPoint y: 144, endPoint x: 465, endPoint y: 160, distance: 50.3
click at [465, 160] on textarea "This privacy policy document contains types of information that are collected a…" at bounding box center [497, 151] width 164 height 25
paste textarea "Legal notice and terms of use for Gauteng Private Investigations. Information o…"
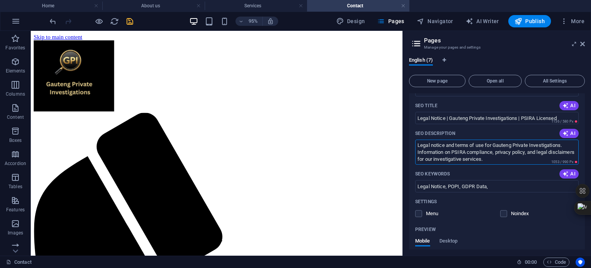
type textarea "Legal notice and terms of use for Gauteng Private Investigations. Information o…"
drag, startPoint x: 449, startPoint y: 185, endPoint x: 492, endPoint y: 189, distance: 42.6
click at [492, 189] on input "Legal Notice, POPI, GDPR Data," at bounding box center [497, 186] width 164 height 12
paste input "legal notice private investigator, terms of use, privacy policy, PSIRA complian…"
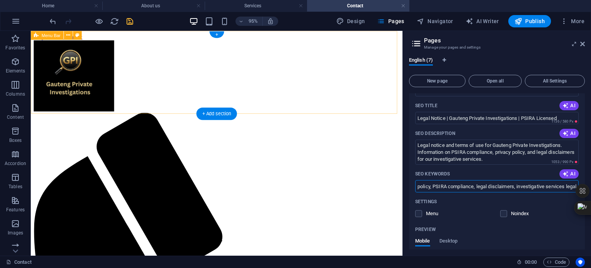
scroll to position [0, 0]
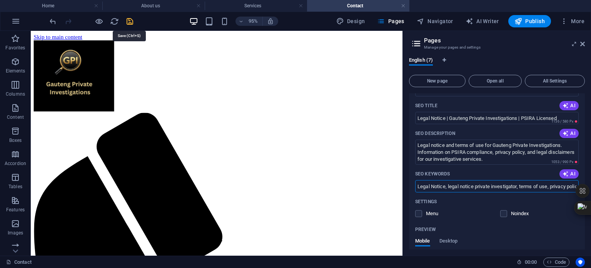
type input "Legal Notice, legal notice private investigator, terms of use, privacy policy, …"
click at [129, 20] on icon "save" at bounding box center [129, 21] width 9 height 9
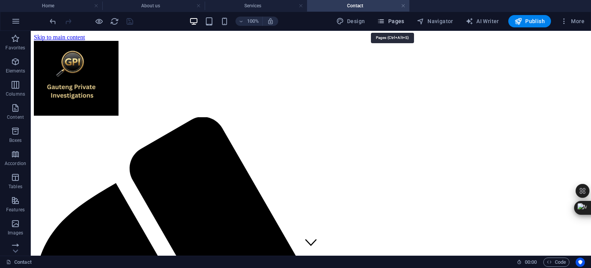
click at [402, 20] on span "Pages" at bounding box center [390, 21] width 27 height 8
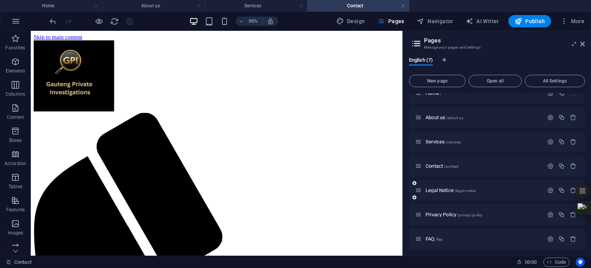
scroll to position [13, 0]
click at [549, 211] on icon "button" at bounding box center [550, 211] width 7 height 7
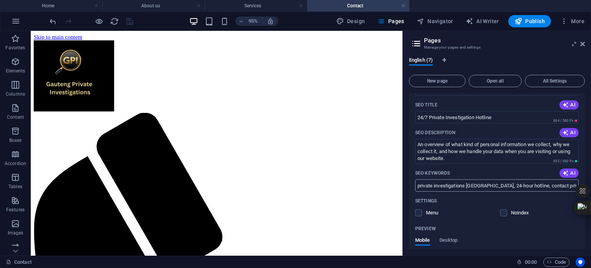
scroll to position [167, 0]
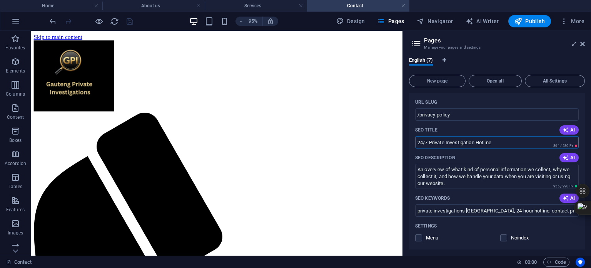
drag, startPoint x: 417, startPoint y: 141, endPoint x: 522, endPoint y: 139, distance: 104.3
click at [522, 139] on input "24/7 Private Investigation Hotline" at bounding box center [497, 142] width 164 height 12
paste input "Privacy Policy | Gauteng Private Investigations | Client Data Protection"
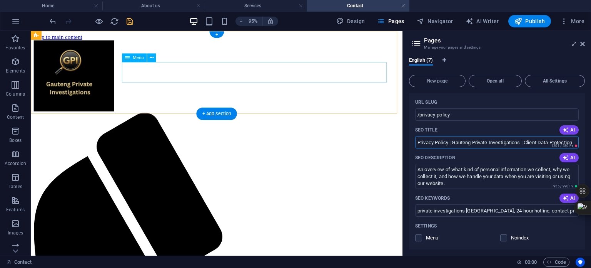
scroll to position [0, 0]
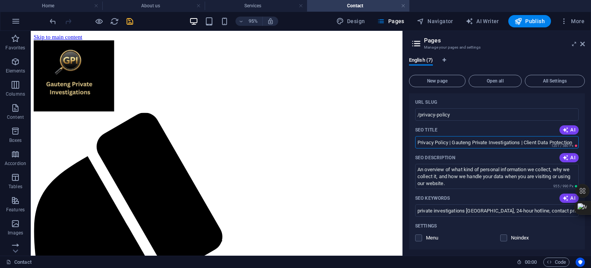
type input "Privacy Policy | Gauteng Private Investigations | Client Data Protection"
drag, startPoint x: 418, startPoint y: 169, endPoint x: 455, endPoint y: 186, distance: 41.5
click at [455, 186] on textarea "An overview of what kind of personal information we collect, why we collect it,…" at bounding box center [497, 176] width 164 height 25
paste textarea "Privacy policy for Gauteng Private Investigations. Learn how we protect client …"
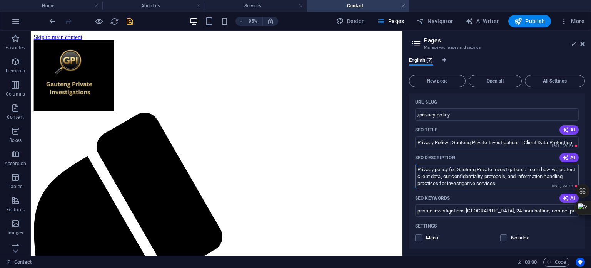
type textarea "Privacy policy for Gauteng Private Investigations. Learn how we protect client …"
click at [474, 231] on div "Settings" at bounding box center [497, 225] width 164 height 12
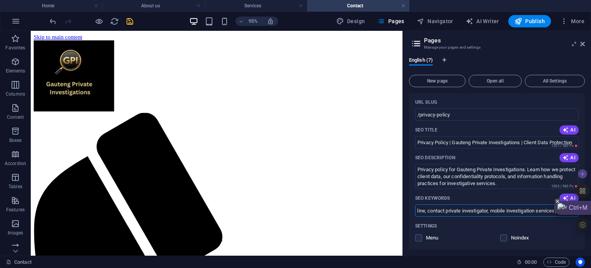
scroll to position [0, 205]
drag, startPoint x: 488, startPoint y: 209, endPoint x: 580, endPoint y: 212, distance: 92.0
click at [580, 212] on body "Gauteng Private Investigations Home About us Services Contact Favorites Element…" at bounding box center [295, 134] width 591 height 268
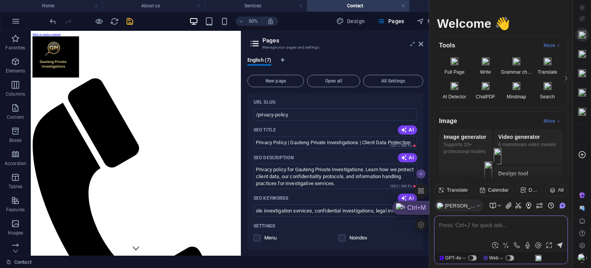
scroll to position [0, 0]
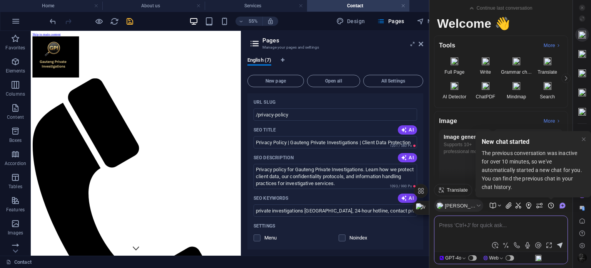
click at [405, 244] on div "Settings Menu Noindex" at bounding box center [336, 231] width 164 height 25
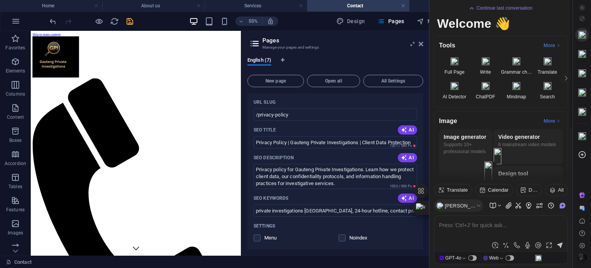
click at [473, 8] on icon "scrollable content" at bounding box center [472, 8] width 5 height 5
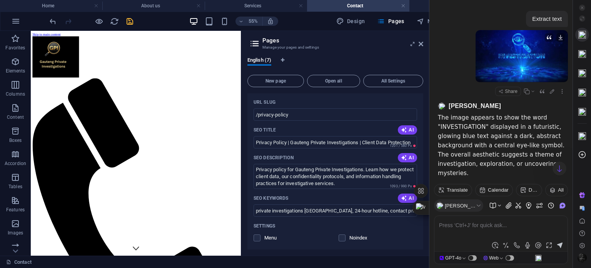
drag, startPoint x: 430, startPoint y: 64, endPoint x: 558, endPoint y: 66, distance: 128.2
click at [558, 66] on div "Extract text Share Monica The image appears to show the word "INVESTIGATION" di…" at bounding box center [501, 246] width 143 height 493
click at [476, 203] on icon at bounding box center [479, 205] width 6 height 6
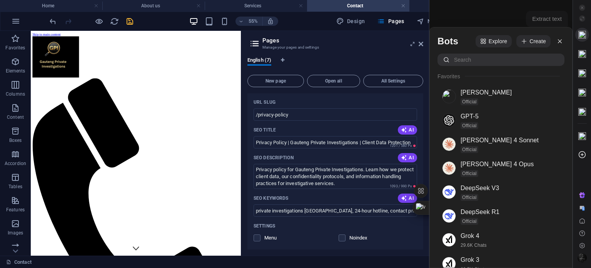
click at [425, 240] on div "English (7) New page Open all All Settings Home / About us /about-us Services /…" at bounding box center [335, 153] width 188 height 204
click at [420, 210] on div "Ctrl+M" at bounding box center [411, 208] width 37 height 14
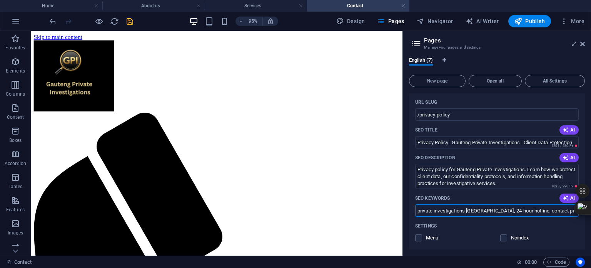
click at [467, 211] on input "private investigations Gauteng, 24-hour hotline, contact private investigator, …" at bounding box center [497, 210] width 164 height 12
drag, startPoint x: 491, startPoint y: 209, endPoint x: 575, endPoint y: 214, distance: 84.0
click at [575, 214] on input "private investigations, Gauteng, 24-hour hotline, contact private investigator,…" at bounding box center [497, 210] width 164 height 12
paste input "privacy policy private investigator, client data protection, confidentiality ag…"
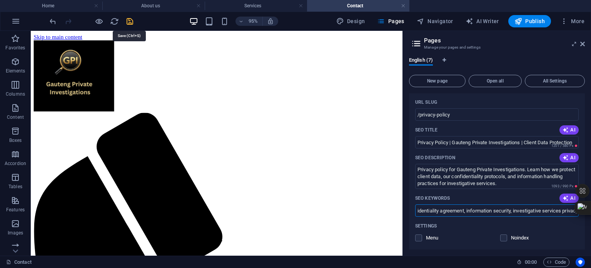
type input "private investigations, Gauteng, privacy policy private investigator, client da…"
click at [129, 22] on icon "save" at bounding box center [129, 21] width 9 height 9
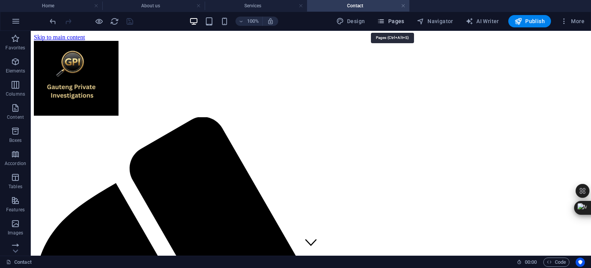
click at [398, 21] on span "Pages" at bounding box center [390, 21] width 27 height 8
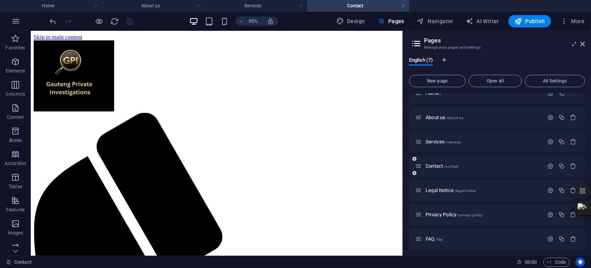
scroll to position [13, 0]
click at [549, 235] on icon "button" at bounding box center [550, 235] width 7 height 7
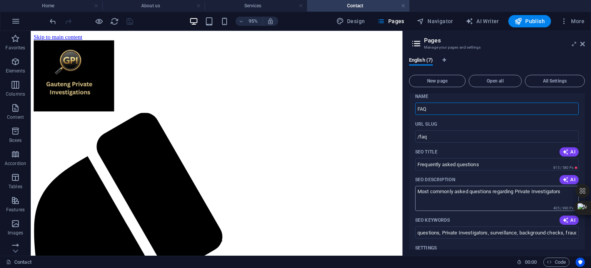
scroll to position [184, 0]
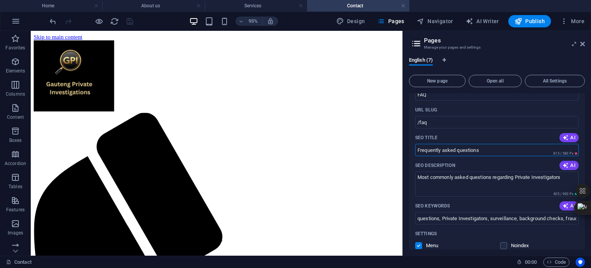
drag, startPoint x: 417, startPoint y: 149, endPoint x: 494, endPoint y: 151, distance: 77.0
click at [494, 151] on input "Frequently asked questions" at bounding box center [497, 150] width 164 height 12
paste input "AQ | Private Investigator Gauteng | Common Questions Answered"
type input "FAQ | Private Investigator Gauteng | Common Questions Answered"
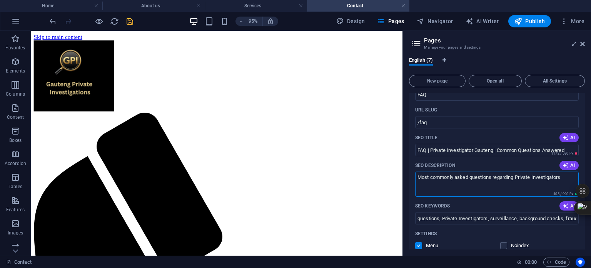
drag, startPoint x: 418, startPoint y: 177, endPoint x: 570, endPoint y: 178, distance: 152.0
click at [570, 178] on textarea "Most commonly asked questions regarding Private Investigators" at bounding box center [497, 183] width 164 height 25
drag, startPoint x: 417, startPoint y: 176, endPoint x: 591, endPoint y: 181, distance: 173.7
click at [591, 181] on div "English (7) New page Open all All Settings Home / About us /about-us Services /…" at bounding box center [497, 153] width 188 height 204
paste textarea "Frequently asked questions about private investigation services in Gauteng. Get…"
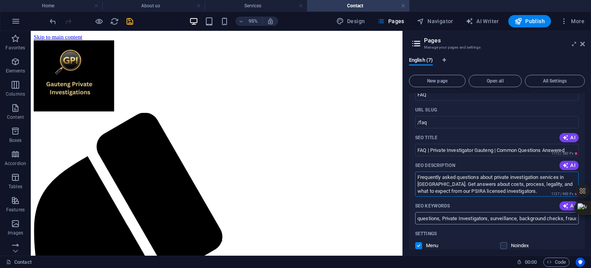
type textarea "Frequently asked questions about private investigation services in Gauteng. Get…"
drag, startPoint x: 457, startPoint y: 248, endPoint x: 419, endPoint y: 227, distance: 43.3
click at [443, 217] on input "questions, Private Investigators, surveillance, background checks, fraud invest…" at bounding box center [497, 218] width 164 height 12
click at [474, 217] on input "faq, Private Investigators, surveillance, background checks, fraud investigatio…" at bounding box center [497, 218] width 164 height 12
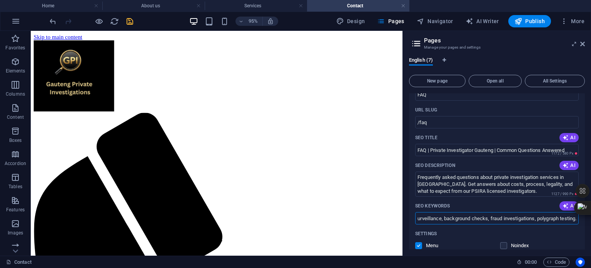
drag, startPoint x: 530, startPoint y: 219, endPoint x: 587, endPoint y: 222, distance: 56.3
click at [587, 222] on div "English (7) New page Open all All Settings Home / About us /about-us Services /…" at bounding box center [497, 153] width 188 height 204
drag, startPoint x: 439, startPoint y: 217, endPoint x: 577, endPoint y: 229, distance: 138.7
click at [577, 229] on div "Name FAQ ​ URL SLUG /faq ​ SEO Title AI FAQ | Private Investigator Gauteng | Co…" at bounding box center [497, 245] width 176 height 339
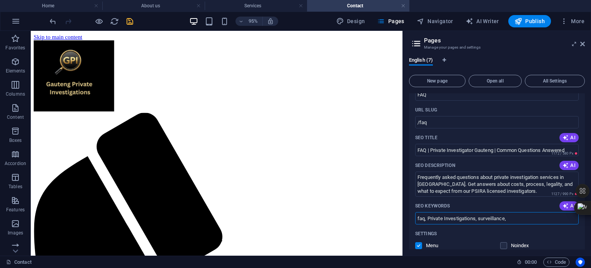
drag, startPoint x: 479, startPoint y: 218, endPoint x: 540, endPoint y: 227, distance: 62.0
click at [540, 227] on div "Name FAQ ​ URL SLUG /faq ​ SEO Title AI FAQ | Private Investigator Gauteng | Co…" at bounding box center [497, 245] width 176 height 339
paste input "private investigator FAQ, investigation questions, detective services costs, PS…"
type input "faq, Private Investigations, private investigator FAQ, investigation questions,…"
click at [131, 21] on icon "save" at bounding box center [129, 21] width 9 height 9
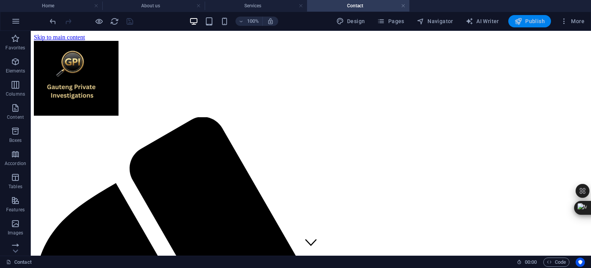
click at [528, 20] on span "Publish" at bounding box center [530, 21] width 30 height 8
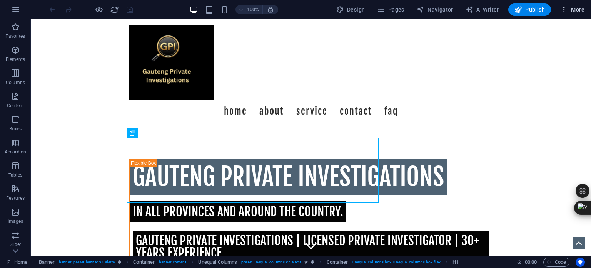
click at [575, 8] on span "More" at bounding box center [572, 10] width 24 height 8
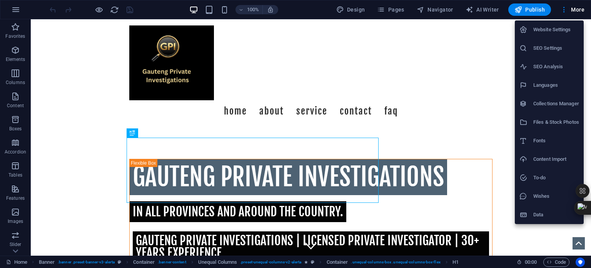
click at [564, 66] on h6 "SEO Analysis" at bounding box center [556, 66] width 46 height 9
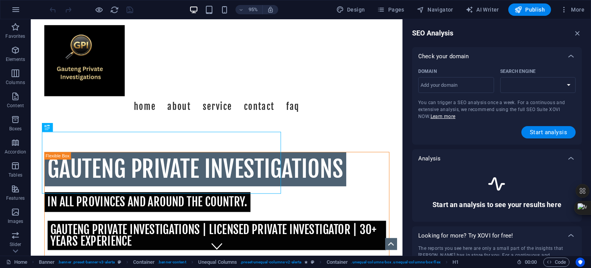
select select "google.com"
paste input "https://gauteng-private-investigations.co.za/"
type input "https://gauteng-private-investigations.co.za/"
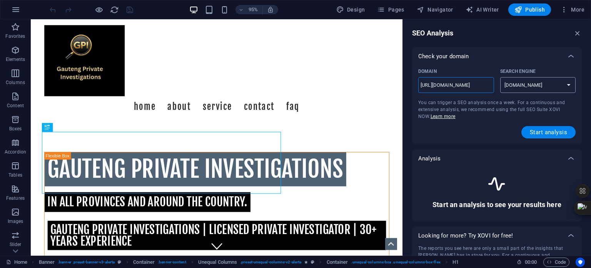
click at [567, 84] on select "google.de google.at google.es google.co.uk google.fr google.it google.ch google…" at bounding box center [538, 85] width 76 height 16
select select "bing.com"
click at [500, 77] on select "google.de google.at google.es google.co.uk google.fr google.it google.ch google…" at bounding box center [538, 85] width 76 height 16
click at [548, 130] on span "Start analysis" at bounding box center [548, 132] width 37 height 6
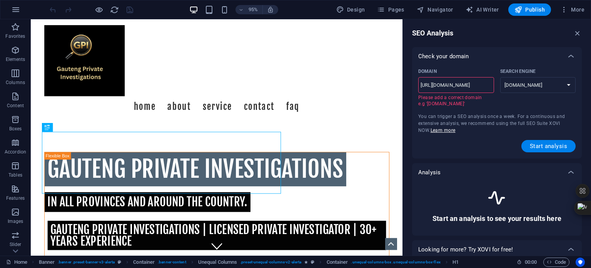
drag, startPoint x: 425, startPoint y: 84, endPoint x: 436, endPoint y: 90, distance: 13.1
click at [425, 84] on input "https://gauteng-private-investigations.co.za/" at bounding box center [456, 85] width 76 height 12
type input "https://wgauteng-private-investigations.co.za/"
select select "google.com"
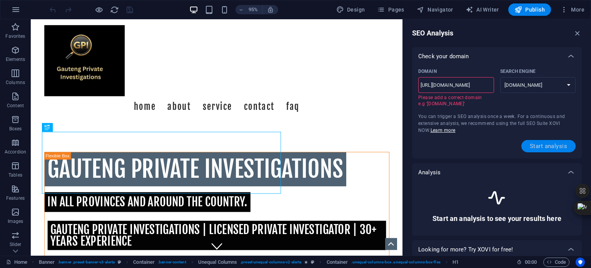
click at [559, 144] on span "Start analysis" at bounding box center [548, 146] width 37 height 6
click at [437, 86] on input "https://www.gauteng-private-investigations.co.za/" at bounding box center [456, 85] width 76 height 12
click at [535, 145] on span "Start analysis" at bounding box center [548, 146] width 37 height 6
click at [466, 84] on input "www.gauteng-private-investigations.co.za/" at bounding box center [456, 85] width 76 height 12
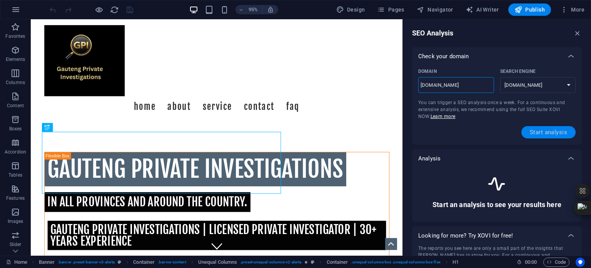
type input "www.gauteng-private-investigations.co.za"
click at [550, 132] on span "Start analysis" at bounding box center [548, 132] width 37 height 6
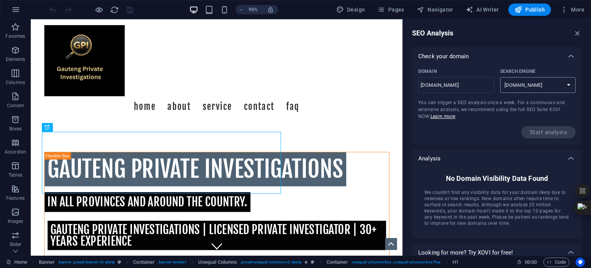
click at [565, 86] on select "google.de google.at google.es google.co.uk google.fr google.it google.ch google…" at bounding box center [538, 85] width 76 height 16
select select "bing.com"
click at [500, 77] on select "google.de google.at google.es google.co.uk google.fr google.it google.ch google…" at bounding box center [538, 85] width 76 height 16
click at [577, 33] on icon "button" at bounding box center [578, 33] width 8 height 8
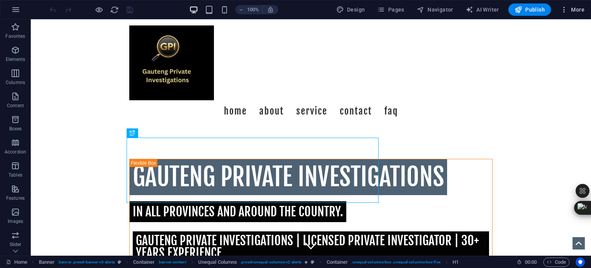
click at [578, 13] on span "More" at bounding box center [572, 10] width 24 height 8
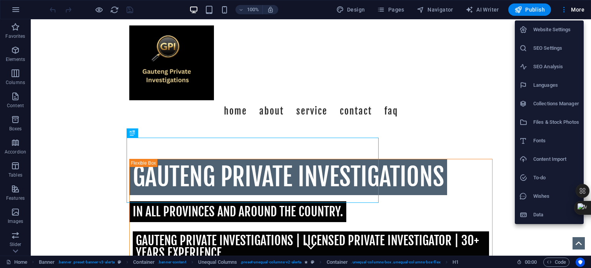
click at [555, 45] on h6 "SEO Settings" at bounding box center [556, 47] width 46 height 9
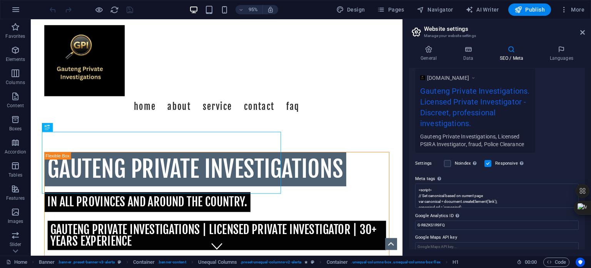
scroll to position [141, 0]
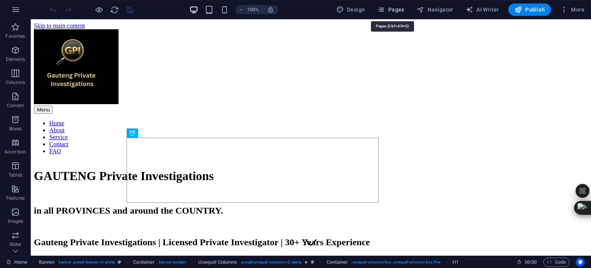
click at [402, 10] on span "Pages" at bounding box center [390, 10] width 27 height 8
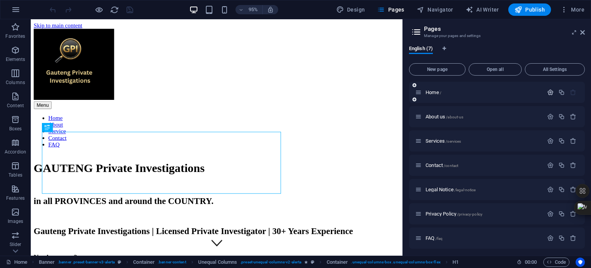
click at [549, 90] on icon "button" at bounding box center [550, 92] width 7 height 7
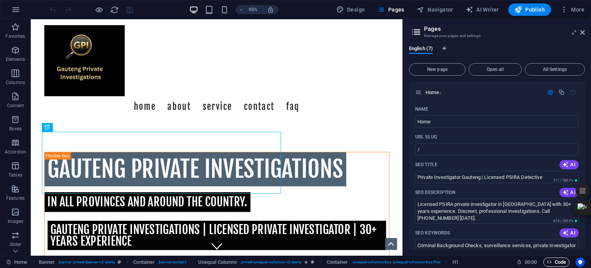
click at [564, 260] on span "Code" at bounding box center [556, 261] width 19 height 9
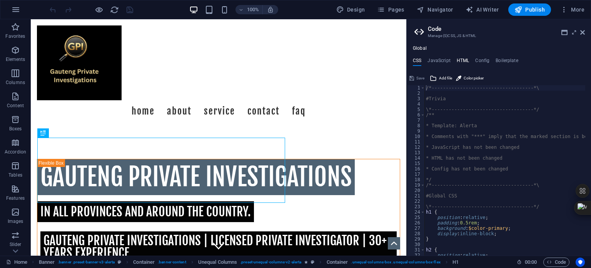
click at [463, 59] on h4 "HTML" at bounding box center [463, 62] width 13 height 8
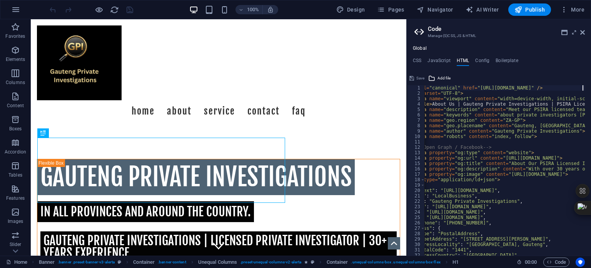
scroll to position [0, 32]
type textarea "<meta charset="UTF-8">"
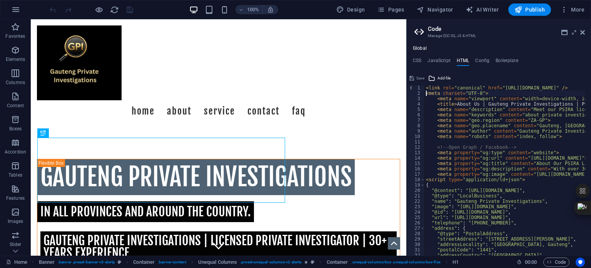
scroll to position [0, 0]
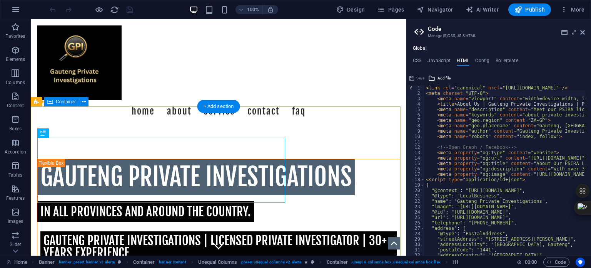
drag, startPoint x: 437, startPoint y: 134, endPoint x: 396, endPoint y: 119, distance: 44.2
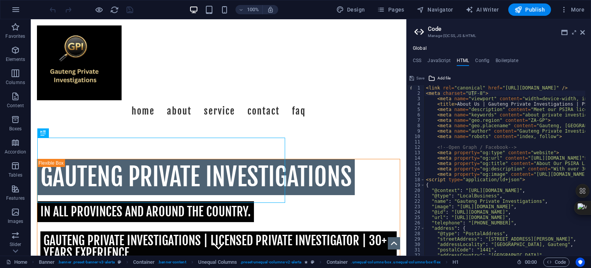
drag, startPoint x: 437, startPoint y: 137, endPoint x: 402, endPoint y: 118, distance: 40.3
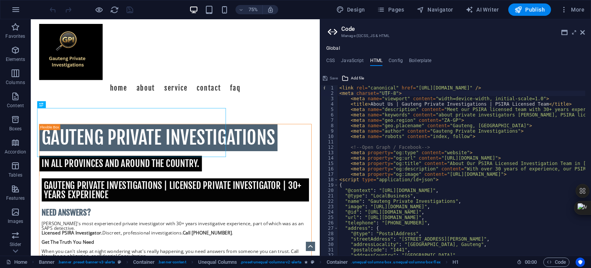
click at [318, 114] on div "Drag here to replace the existing content. Press “Ctrl” if you want to create a…" at bounding box center [175, 137] width 289 height 236
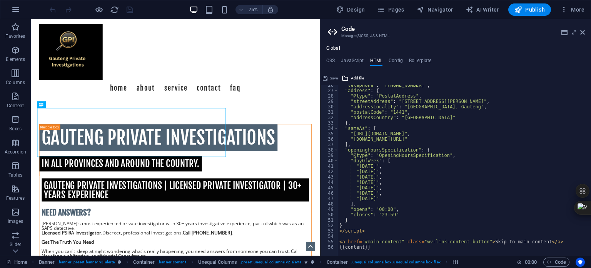
scroll to position [137, 0]
click at [398, 10] on span "Pages" at bounding box center [390, 10] width 27 height 8
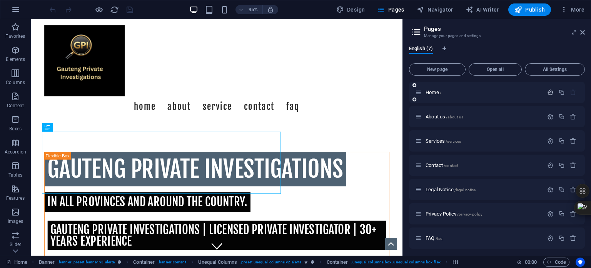
click at [549, 92] on icon "button" at bounding box center [550, 92] width 7 height 7
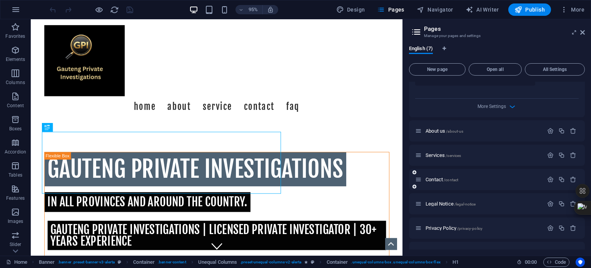
scroll to position [323, 0]
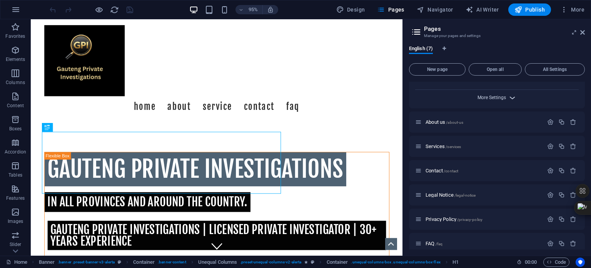
click at [500, 95] on span "More Settings" at bounding box center [492, 97] width 28 height 5
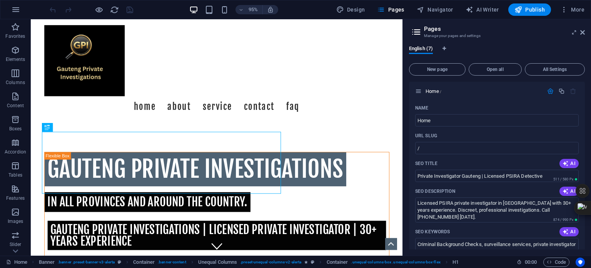
scroll to position [0, 0]
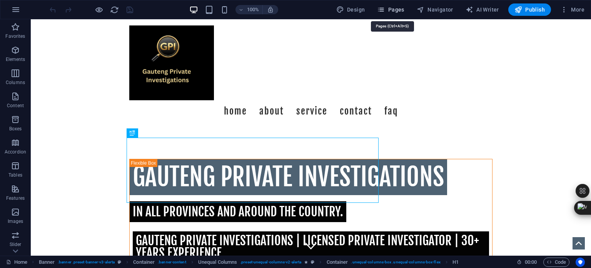
click at [400, 8] on span "Pages" at bounding box center [390, 10] width 27 height 8
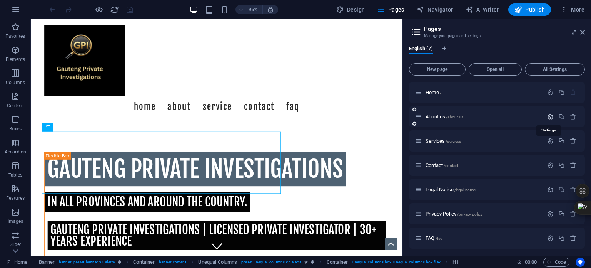
click at [550, 115] on icon "button" at bounding box center [550, 116] width 7 height 7
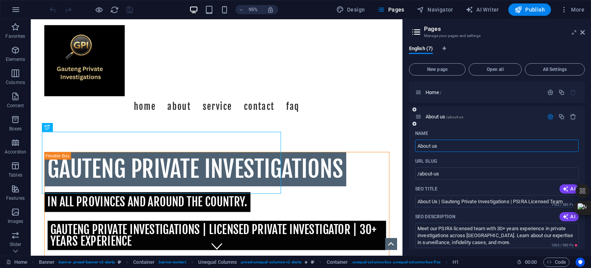
scroll to position [38, 0]
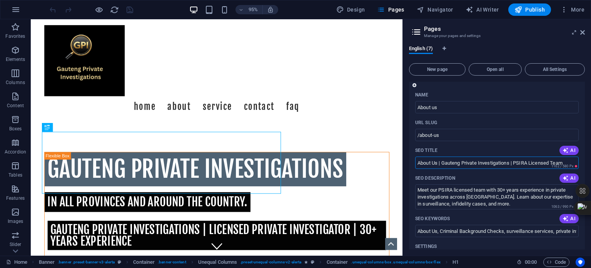
drag, startPoint x: 491, startPoint y: 161, endPoint x: 410, endPoint y: 157, distance: 80.9
click at [410, 157] on div "Name About us ​ URL SLUG /about-us ​ SEO Title AI About Us | Gauteng Private In…" at bounding box center [497, 264] width 176 height 350
click at [410, 169] on div "Name About us ​ URL SLUG /about-us ​ SEO Title AI About Us | Gauteng Private In…" at bounding box center [497, 264] width 176 height 350
click at [530, 8] on span "Publish" at bounding box center [530, 10] width 30 height 8
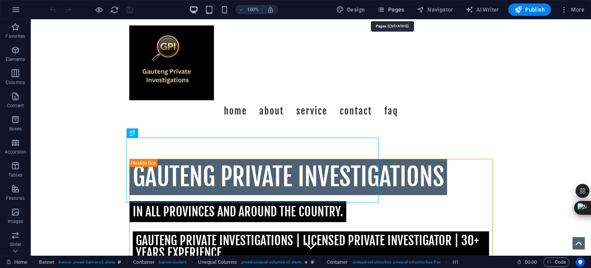
click at [394, 8] on span "Pages" at bounding box center [390, 10] width 27 height 8
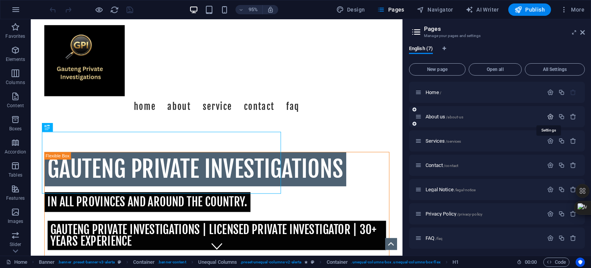
click at [549, 116] on icon "button" at bounding box center [550, 116] width 7 height 7
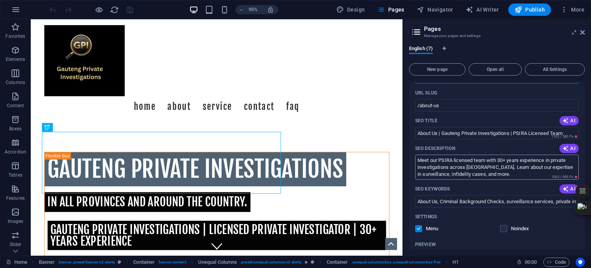
scroll to position [77, 0]
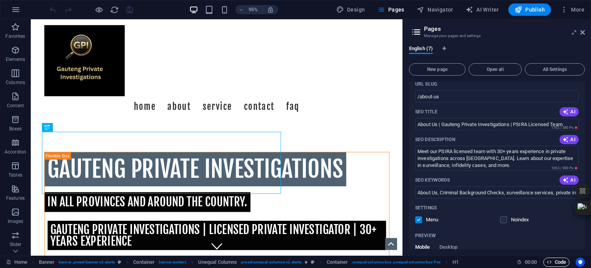
click at [561, 261] on span "Code" at bounding box center [556, 261] width 19 height 9
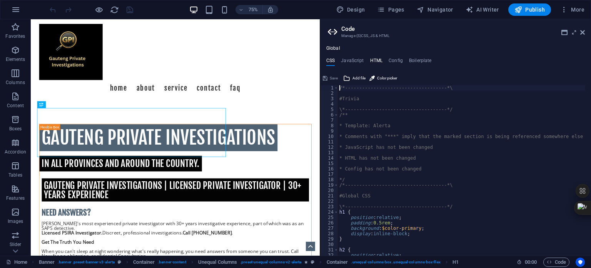
click at [376, 61] on h4 "HTML" at bounding box center [376, 62] width 13 height 8
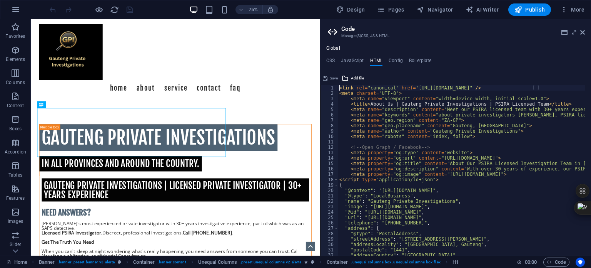
type textarea "<link rel="canonical" href="[URL][DOMAIN_NAME]" />"
click at [331, 59] on h4 "CSS" at bounding box center [330, 62] width 8 height 8
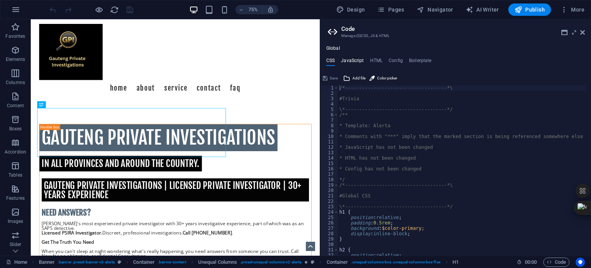
click at [349, 60] on h4 "JavaScript" at bounding box center [352, 62] width 23 height 8
type textarea "/* JS for preset "Menu V2" */"
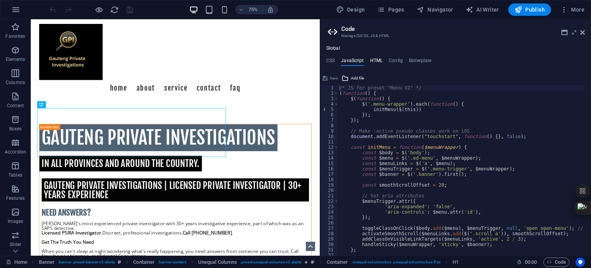
click at [375, 60] on h4 "HTML" at bounding box center [376, 62] width 13 height 8
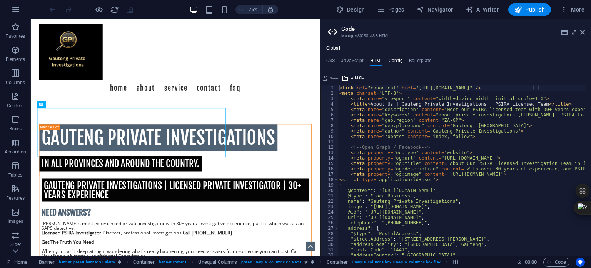
click at [395, 60] on h4 "Config" at bounding box center [396, 62] width 14 height 8
type textarea "$color-background: #fff;"
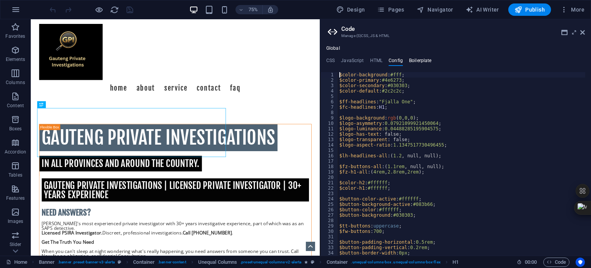
click at [415, 61] on h4 "Boilerplate" at bounding box center [420, 62] width 23 height 8
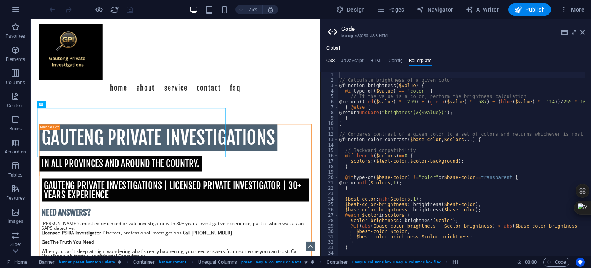
click at [334, 59] on h4 "CSS" at bounding box center [330, 62] width 8 height 8
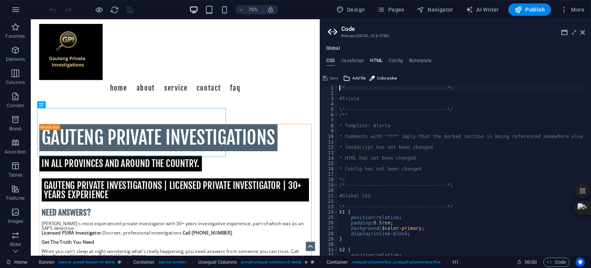
click at [379, 59] on h4 "HTML" at bounding box center [376, 62] width 13 height 8
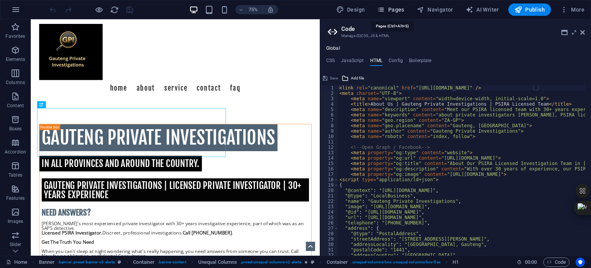
click at [399, 8] on span "Pages" at bounding box center [390, 10] width 27 height 8
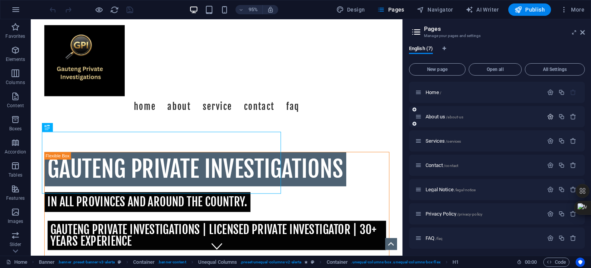
click at [549, 115] on icon "button" at bounding box center [550, 116] width 7 height 7
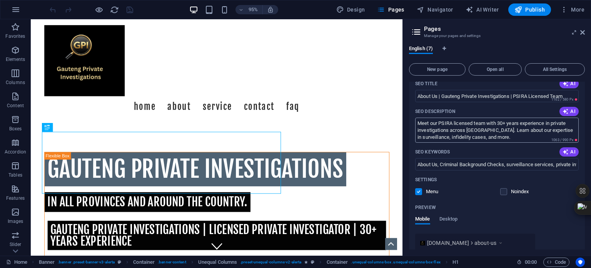
scroll to position [115, 0]
